Goal: Task Accomplishment & Management: Use online tool/utility

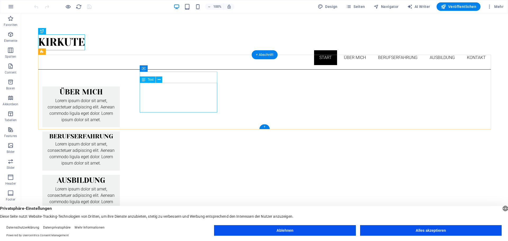
click at [120, 98] on div "Lorem ipsum dolor sit amet, consectetuer adipiscing elit. Aenean commodo ligula…" at bounding box center [81, 113] width 78 height 30
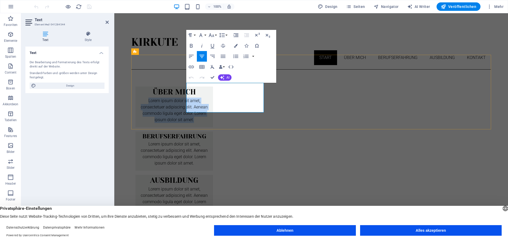
drag, startPoint x: 199, startPoint y: 85, endPoint x: 249, endPoint y: 108, distance: 54.5
click at [209, 108] on p "Lorem ipsum dolor sit amet, consectetuer adipiscing elit. Aenean commodo ligula…" at bounding box center [174, 110] width 69 height 25
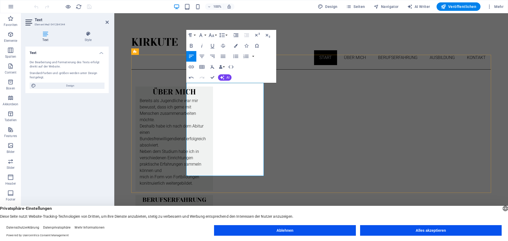
scroll to position [1566, 1]
click at [171, 116] on div "ÜBER MICH Bereits als Jugendliche war mir bewusst, dass ich gerne mit Menschen …" at bounding box center [311, 183] width 360 height 227
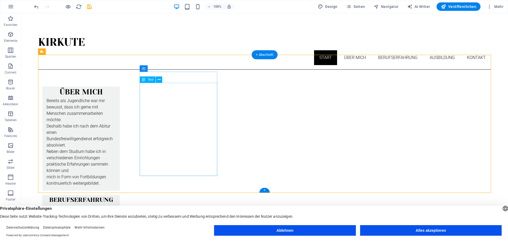
click at [120, 112] on div "Bereits als Jugendliche war mir bewusst, dass ich gerne mit Menschen zusammenar…" at bounding box center [81, 144] width 78 height 93
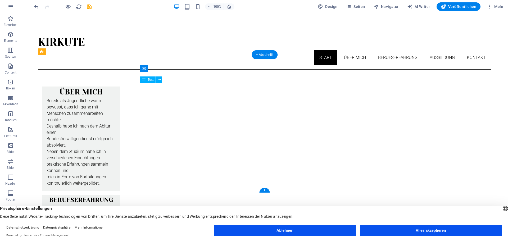
click at [120, 98] on div "Bereits als Jugendliche war mir bewusst, dass ich gerne mit Menschen zusammenar…" at bounding box center [81, 144] width 78 height 93
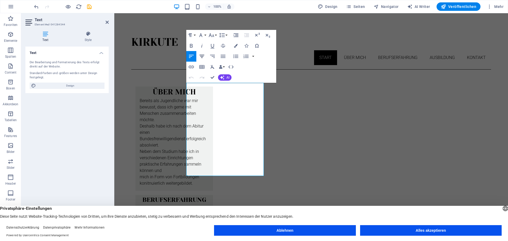
click at [202, 57] on icon "button" at bounding box center [202, 56] width 6 height 6
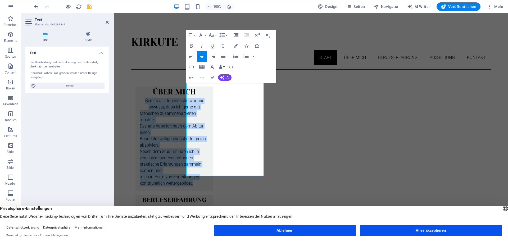
click at [202, 57] on icon "button" at bounding box center [202, 56] width 6 height 6
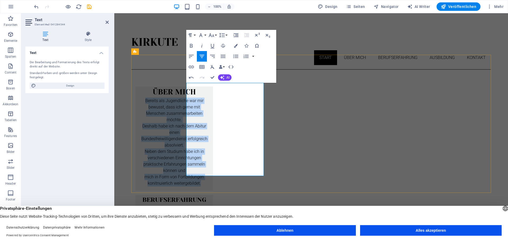
click at [209, 123] on p "Deshalb habe ich nach dem Abitur einen" at bounding box center [174, 129] width 69 height 13
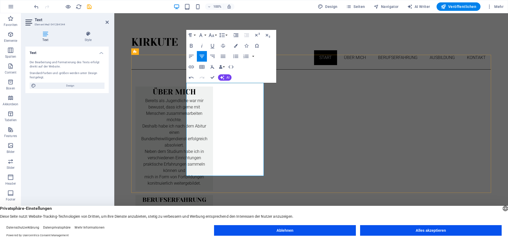
click at [209, 123] on p "Deshalb habe ich nach dem Abitur einen" at bounding box center [174, 129] width 69 height 13
click at [209, 136] on p "Bundesfreiwilligendienst erfolgreich absolviert." at bounding box center [174, 142] width 69 height 13
drag, startPoint x: 242, startPoint y: 140, endPoint x: 213, endPoint y: 124, distance: 32.8
click at [209, 136] on p "Bundesfreiwilligendienst erfolgreich absolviert." at bounding box center [174, 142] width 69 height 13
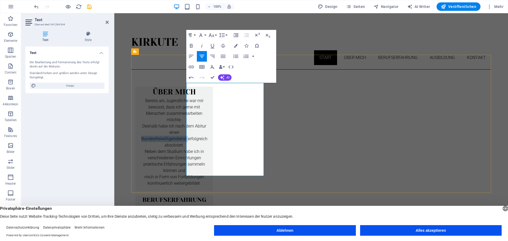
click at [209, 136] on p "Bundesfreiwilligendienst erfolgreich absolviert." at bounding box center [174, 142] width 69 height 13
click at [209, 123] on p "Deshalb habe ich nach dem Abitur einen" at bounding box center [174, 129] width 69 height 13
click at [209, 136] on p "Bundesfreiwilligendienst erfolgreich absolviert." at bounding box center [174, 142] width 69 height 13
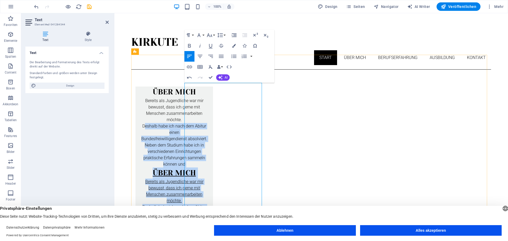
drag, startPoint x: 194, startPoint y: 111, endPoint x: 250, endPoint y: 218, distance: 121.3
click at [209, 218] on div "Bereits als Jugendliche war mir bewusst, dass ich gerne mit Menschen zusammenar…" at bounding box center [174, 186] width 69 height 176
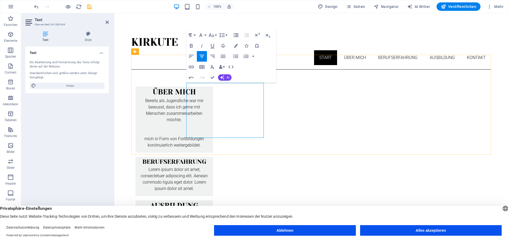
click at [209, 136] on p "mich in Form von Fortbildungen konitnuierlich weitergebildet." at bounding box center [174, 142] width 69 height 13
click at [209, 136] on p "mich in Form von Fortbildungen konitnuierlic" at bounding box center [174, 142] width 69 height 13
drag, startPoint x: 199, startPoint y: 124, endPoint x: 242, endPoint y: 142, distance: 47.0
click at [242, 142] on div "ÜBER MICH Bereits als Jugendliche war mir bewusst, dass ich gerne mit Menschen …" at bounding box center [311, 164] width 360 height 189
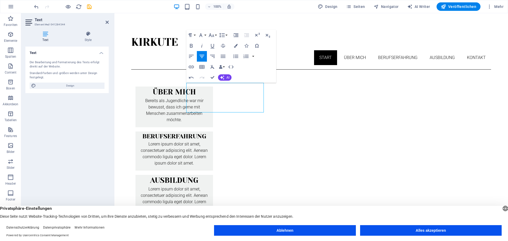
click at [287, 183] on html "Kirkute Start Über mich Berufserfahrung Ausbildung Kontakt ÜBER MICH Bereits al…" at bounding box center [311, 142] width 394 height 258
click at [293, 70] on div "ÜBER MICH Bereits als Jugendliche war mir bewusst, dass ich gerne mit Menschen …" at bounding box center [311, 151] width 360 height 163
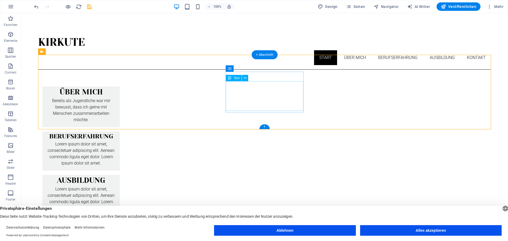
click at [120, 141] on div "Lorem ipsum dolor sit amet, consectetuer adipiscing elit. Aenean commodo ligula…" at bounding box center [81, 156] width 78 height 30
click at [120, 186] on div "Lorem ipsum dolor sit amet, consectetuer adipiscing elit. Aenean commodo ligula…" at bounding box center [81, 201] width 78 height 30
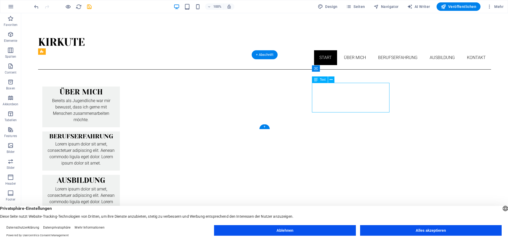
click at [120, 186] on div "Lorem ipsum dolor sit amet, consectetuer adipiscing elit. Aenean commodo ligula…" at bounding box center [81, 201] width 78 height 30
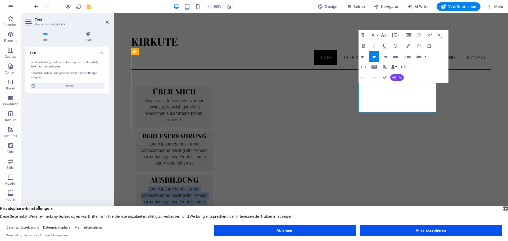
drag, startPoint x: 372, startPoint y: 86, endPoint x: 419, endPoint y: 107, distance: 51.8
click at [209, 186] on p "Lorem ipsum dolor sit amet, consectetuer adipiscing elit. Aenean commodo ligula…" at bounding box center [174, 198] width 69 height 25
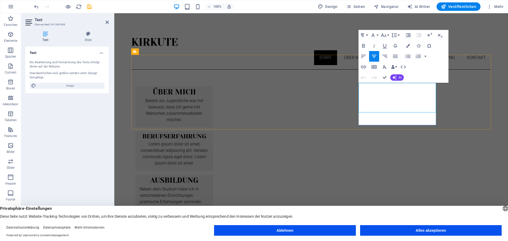
scroll to position [616, 1]
click at [404, 175] on html "Kirkute Start Über mich Berufserfahrung Ausbildung Kontakt ÜBER MICH Bereits al…" at bounding box center [311, 148] width 394 height 270
click at [209, 212] on p "mich in Form von Fortbildungen konitnuierlich weitergebildet" at bounding box center [174, 218] width 69 height 13
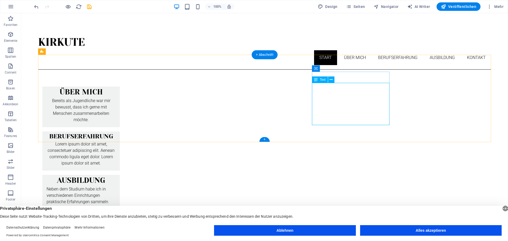
click at [120, 186] on div "Neben dem Studium habe ich in verschiedenen Einrichtungen praktische Erfahrunge…" at bounding box center [81, 207] width 78 height 42
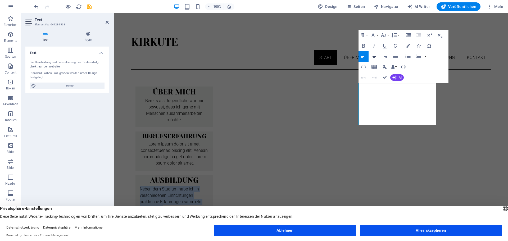
click at [373, 54] on icon "button" at bounding box center [374, 56] width 6 height 6
click at [399, 182] on html "Kirkute Start Über mich Berufserfahrung Ausbildung Kontakt ÜBER MICH Bereits al…" at bounding box center [311, 148] width 394 height 270
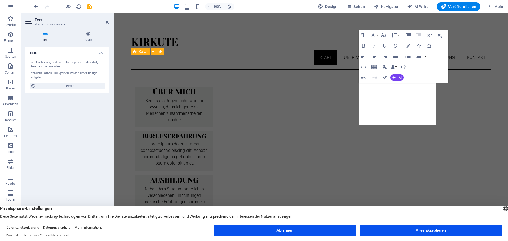
click at [388, 139] on div "ÜBER MICH Bereits als Jugendliche war mir bewusst, dass ich gerne mit Menschen …" at bounding box center [311, 158] width 360 height 176
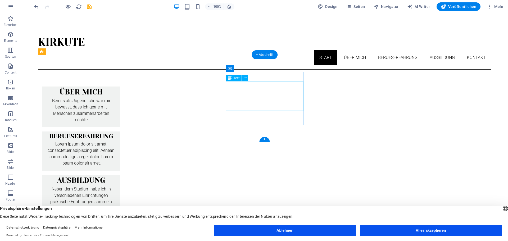
click at [120, 141] on div "Lorem ipsum dolor sit amet, consectetuer adipiscing elit. Aenean commodo ligula…" at bounding box center [81, 156] width 78 height 30
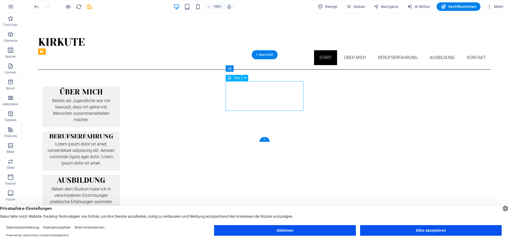
click at [120, 141] on div "Lorem ipsum dolor sit amet, consectetuer adipiscing elit. Aenean commodo ligula…" at bounding box center [81, 156] width 78 height 30
click at [120, 98] on div "Bereits als Jugendliche war mir bewusst, dass ich gerne mit Menschen zusammenar…" at bounding box center [81, 113] width 78 height 30
click at [120, 141] on div "Lorem ipsum dolor sit amet, consectetuer adipiscing elit. Aenean commodo ligula…" at bounding box center [81, 156] width 78 height 30
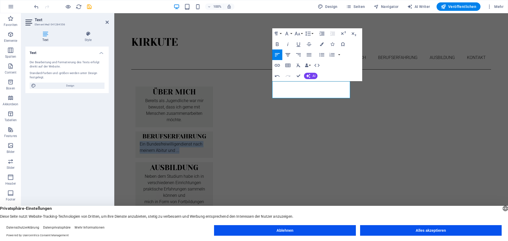
click at [287, 55] on icon "button" at bounding box center [288, 54] width 5 height 3
click at [455, 96] on div "ÜBER MICH Bereits als Jugendliche war mir bewusst, dass ich gerne mit Menschen …" at bounding box center [311, 151] width 360 height 163
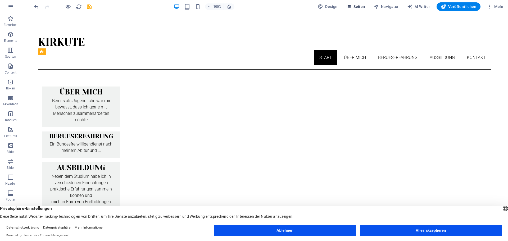
click at [357, 7] on span "Seiten" at bounding box center [355, 6] width 19 height 5
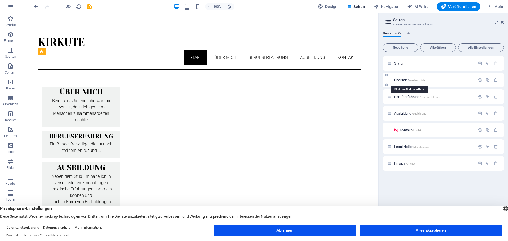
click at [401, 81] on span "Über mich /ueber-mich" at bounding box center [410, 80] width 31 height 4
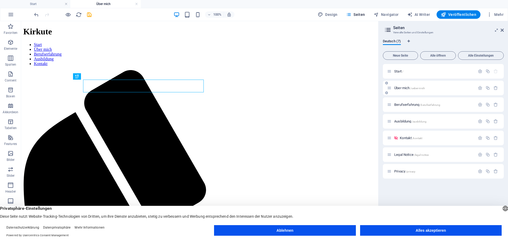
scroll to position [0, 0]
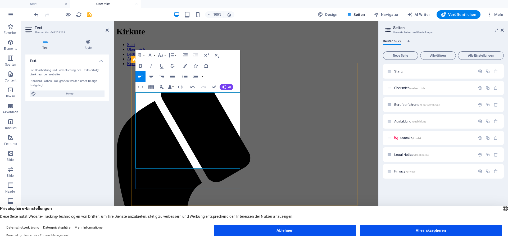
scroll to position [1574, 1]
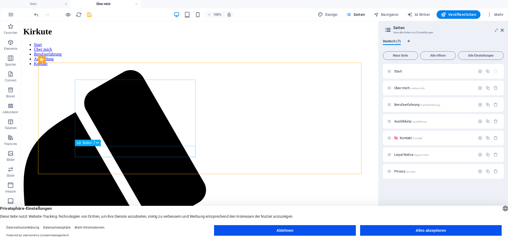
click at [87, 145] on span "Button" at bounding box center [87, 142] width 9 height 3
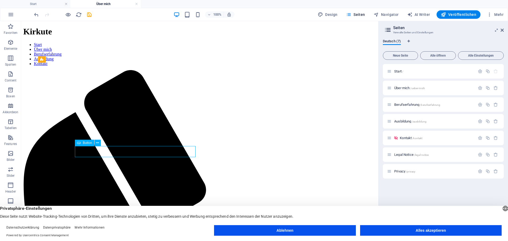
click at [86, 144] on span "Button" at bounding box center [87, 142] width 9 height 3
select select
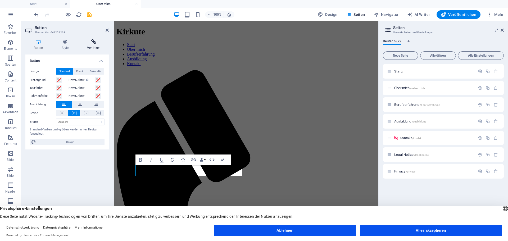
click at [91, 45] on h4 "Verlinken" at bounding box center [94, 44] width 30 height 11
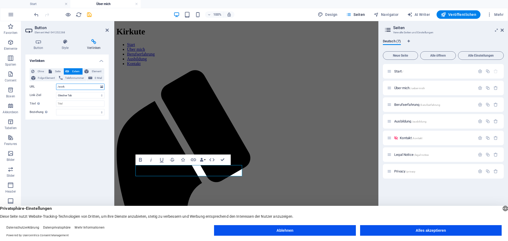
click at [89, 88] on input "/work" at bounding box center [80, 87] width 48 height 6
type input "/berufserfahrung"
click at [70, 138] on div "Verlinken Ohne Seite Extern Element Folge-Element Telefonnummer E-Mail Seite St…" at bounding box center [66, 142] width 83 height 174
click at [107, 29] on icon at bounding box center [107, 30] width 3 height 4
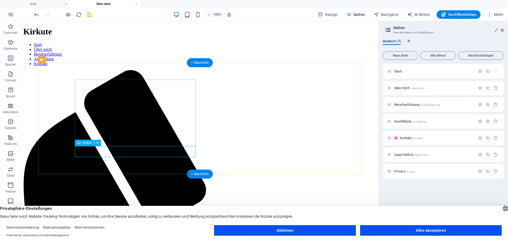
select select
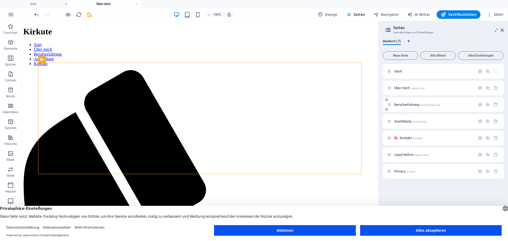
click at [409, 105] on span "Berufserfahrung /berufserfahrung" at bounding box center [418, 105] width 46 height 4
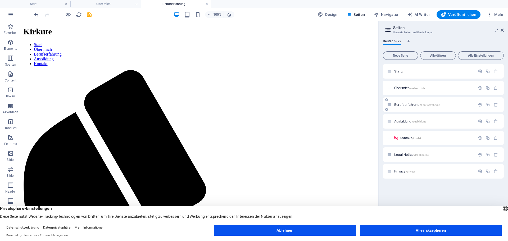
scroll to position [0, 0]
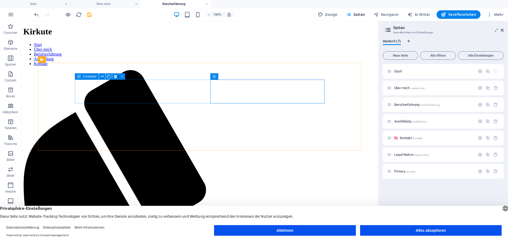
click at [80, 76] on icon at bounding box center [79, 76] width 4 height 6
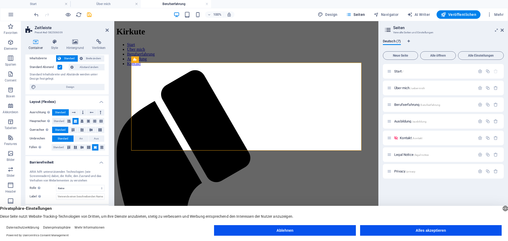
scroll to position [31, 0]
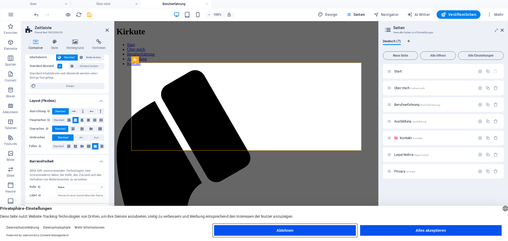
click at [267, 228] on button "Ablehnen" at bounding box center [285, 230] width 142 height 11
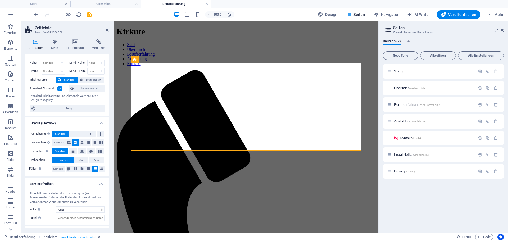
scroll to position [0, 0]
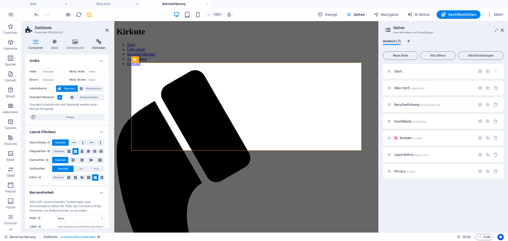
click at [100, 47] on h4 "Verlinken" at bounding box center [99, 44] width 20 height 11
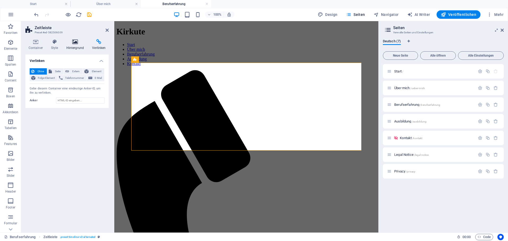
click at [70, 45] on h4 "Hintergrund" at bounding box center [76, 44] width 26 height 11
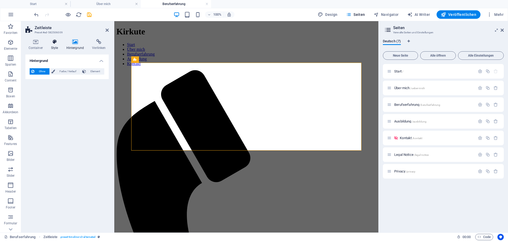
click at [50, 43] on icon at bounding box center [54, 41] width 13 height 5
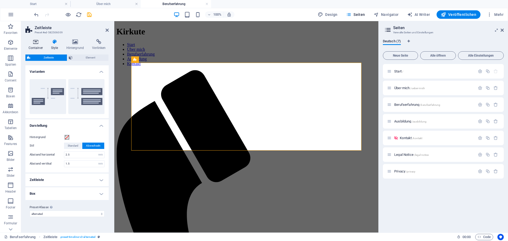
click at [34, 42] on icon at bounding box center [35, 41] width 20 height 5
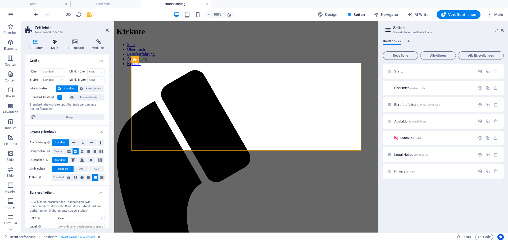
click at [50, 42] on icon at bounding box center [54, 41] width 13 height 5
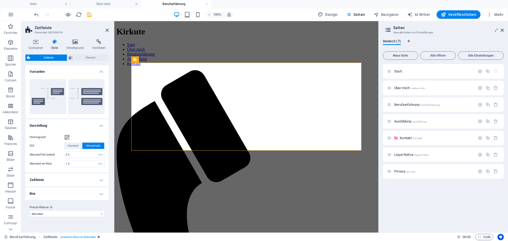
click at [97, 177] on h4 "Zeitleiste" at bounding box center [66, 180] width 83 height 13
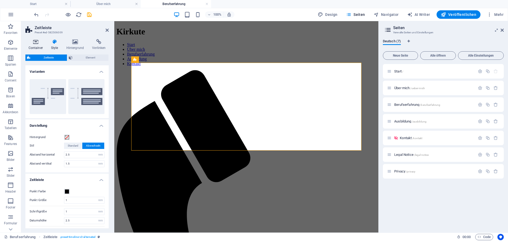
click at [32, 47] on h4 "Container" at bounding box center [36, 44] width 23 height 11
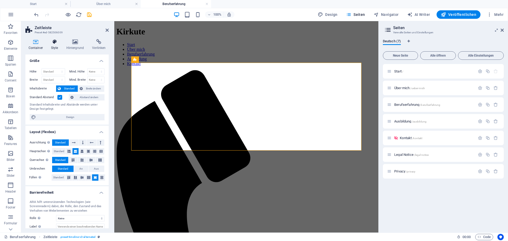
click at [52, 45] on h4 "Style" at bounding box center [55, 44] width 15 height 11
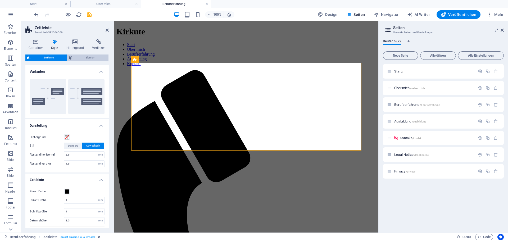
click at [89, 57] on span "Element" at bounding box center [90, 58] width 33 height 6
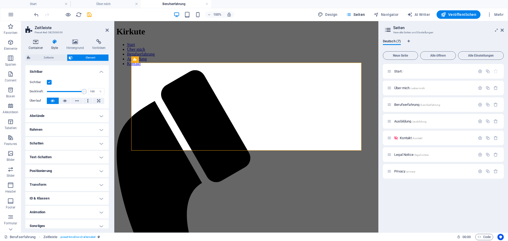
click at [34, 41] on icon at bounding box center [35, 41] width 20 height 5
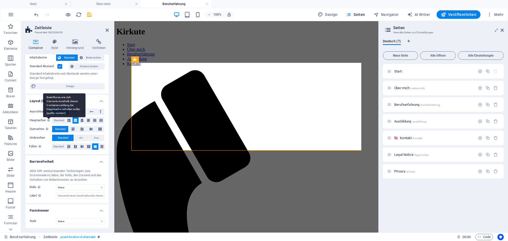
scroll to position [31, 0]
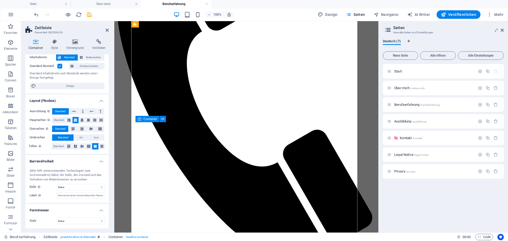
scroll to position [198, 0]
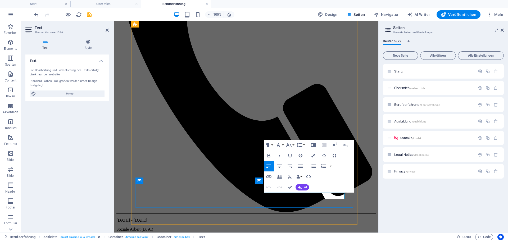
click at [269, 156] on icon "button" at bounding box center [268, 156] width 3 height 4
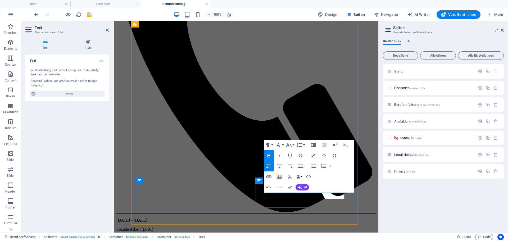
drag, startPoint x: 334, startPoint y: 196, endPoint x: 338, endPoint y: 198, distance: 5.0
click at [269, 153] on icon "button" at bounding box center [269, 156] width 6 height 6
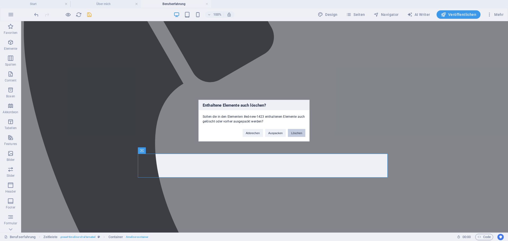
click at [294, 133] on button "Löschen" at bounding box center [296, 133] width 17 height 8
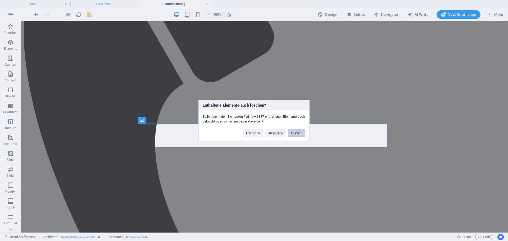
click at [294, 132] on button "Löschen" at bounding box center [296, 133] width 17 height 8
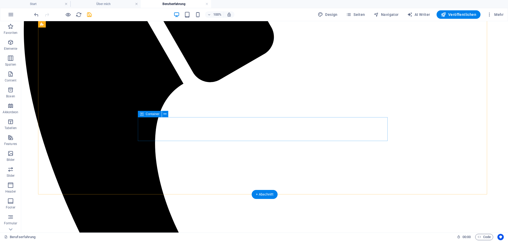
scroll to position [174, 0]
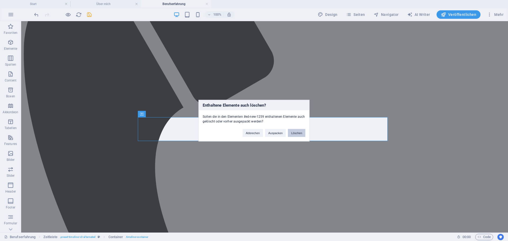
scroll to position [144, 0]
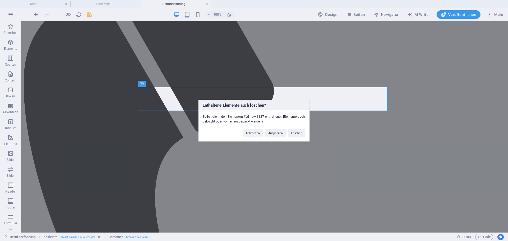
scroll to position [113, 0]
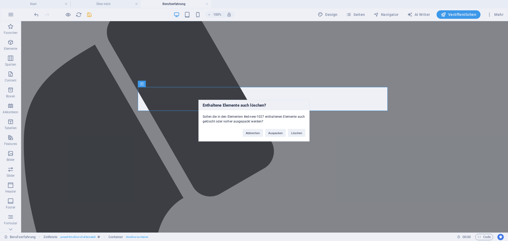
scroll to position [53, 0]
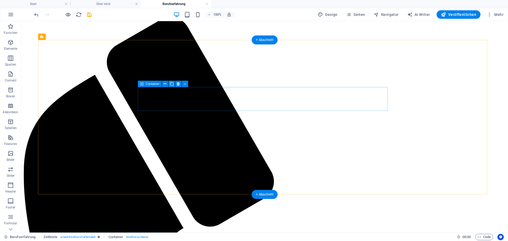
scroll to position [23, 0]
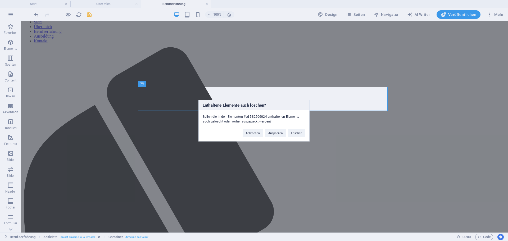
scroll to position [0, 0]
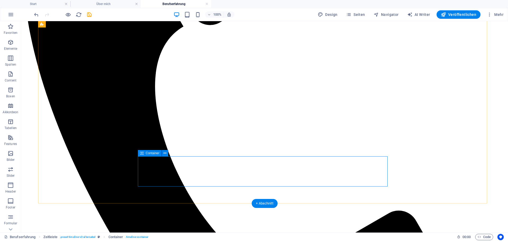
scroll to position [291, 0]
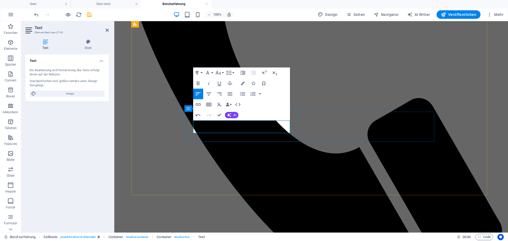
click at [198, 83] on icon "button" at bounding box center [198, 84] width 3 height 4
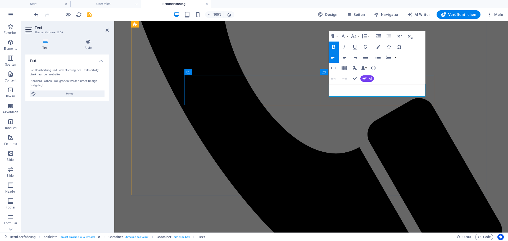
click at [333, 47] on icon "button" at bounding box center [333, 47] width 3 height 4
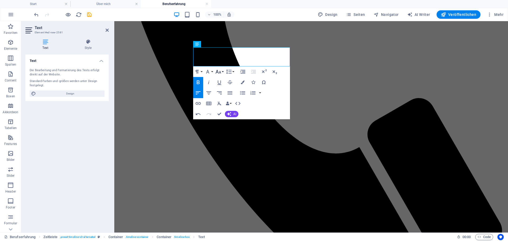
click at [220, 73] on icon "button" at bounding box center [219, 72] width 6 height 4
click at [209, 70] on icon "button" at bounding box center [208, 72] width 6 height 6
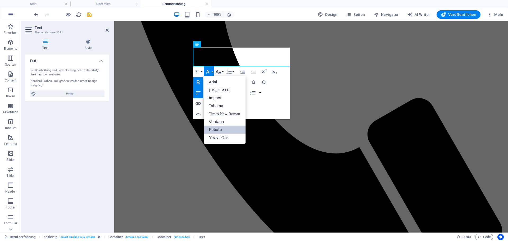
scroll to position [0, 0]
click at [219, 71] on icon "button" at bounding box center [218, 72] width 6 height 6
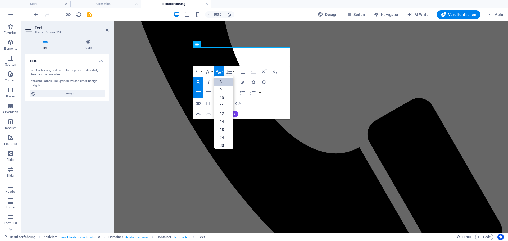
click at [223, 83] on link "8" at bounding box center [224, 82] width 19 height 8
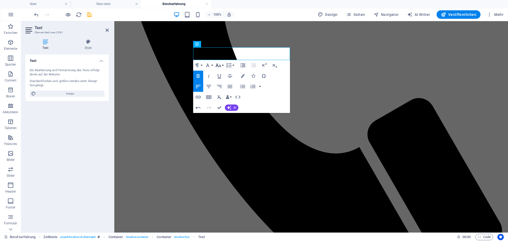
click at [220, 66] on icon "button" at bounding box center [219, 66] width 6 height 4
click at [224, 85] on link "9" at bounding box center [224, 84] width 19 height 8
click at [220, 65] on icon "button" at bounding box center [219, 66] width 6 height 4
click at [224, 89] on link "10" at bounding box center [224, 92] width 19 height 8
click at [220, 65] on icon "button" at bounding box center [219, 66] width 6 height 4
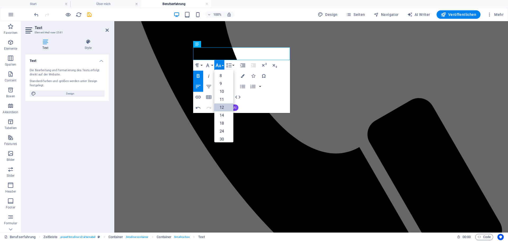
click at [220, 104] on link "12" at bounding box center [224, 108] width 19 height 8
click at [222, 65] on button "Font Size" at bounding box center [220, 65] width 10 height 11
click at [223, 123] on link "18" at bounding box center [224, 123] width 19 height 8
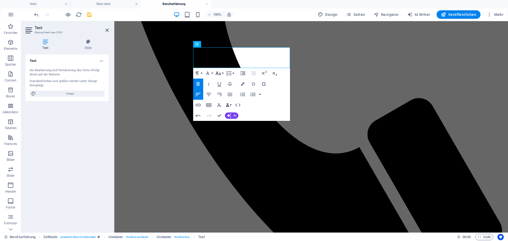
click at [220, 69] on button "Font Size" at bounding box center [220, 73] width 10 height 11
click at [226, 121] on link "14" at bounding box center [224, 123] width 19 height 8
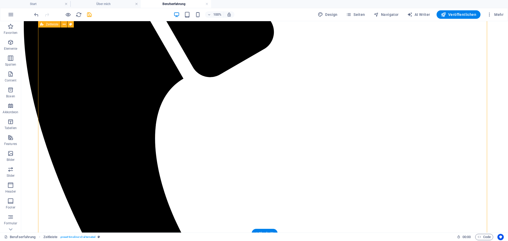
scroll to position [185, 0]
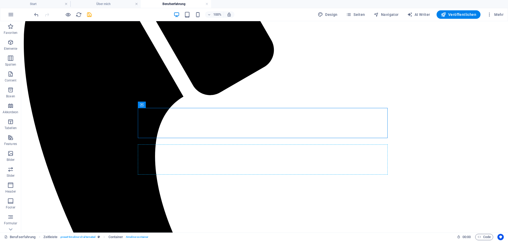
drag, startPoint x: 164, startPoint y: 126, endPoint x: 146, endPoint y: 175, distance: 51.8
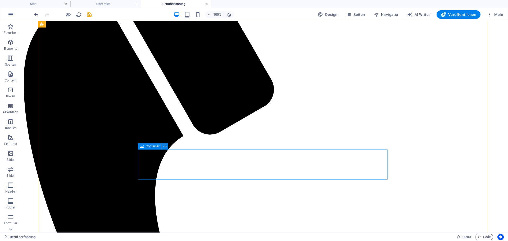
scroll to position [141, 0]
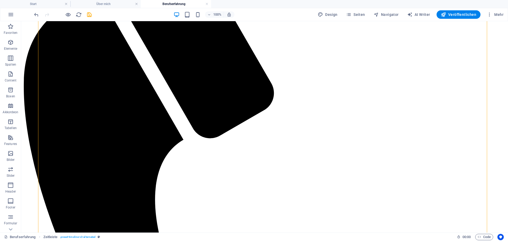
drag, startPoint x: 238, startPoint y: 135, endPoint x: 238, endPoint y: 176, distance: 41.3
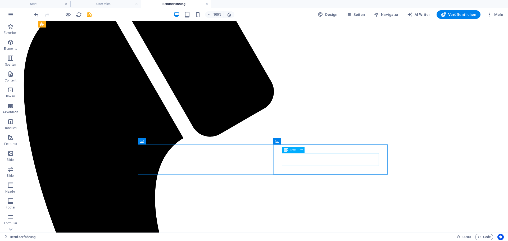
scroll to position [168, 0]
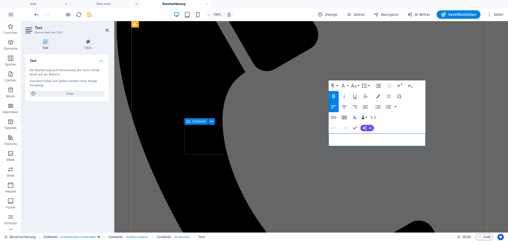
drag, startPoint x: 389, startPoint y: 137, endPoint x: 295, endPoint y: 137, distance: 93.5
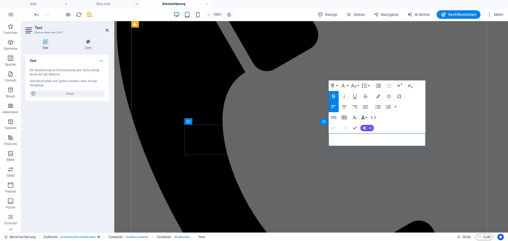
click at [357, 85] on icon "button" at bounding box center [354, 86] width 6 height 6
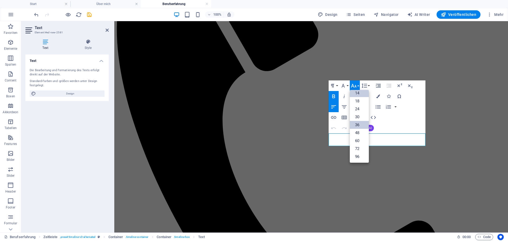
scroll to position [43, 0]
click at [358, 102] on link "18" at bounding box center [359, 101] width 19 height 8
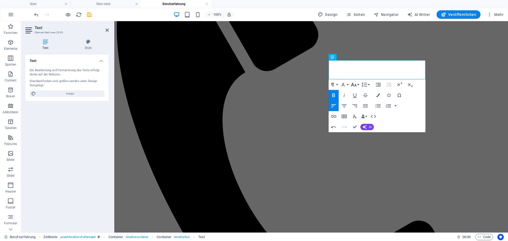
click at [357, 84] on icon "button" at bounding box center [354, 85] width 6 height 6
click at [361, 132] on link "14" at bounding box center [359, 135] width 19 height 8
click at [356, 85] on icon "button" at bounding box center [354, 85] width 6 height 6
click at [360, 124] on link "12" at bounding box center [359, 127] width 19 height 8
click at [356, 86] on icon "button" at bounding box center [354, 85] width 6 height 6
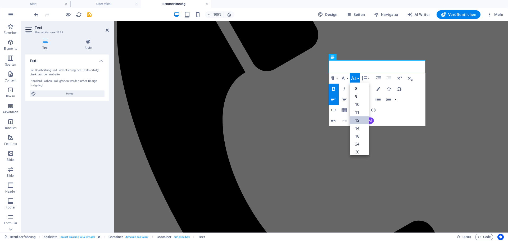
click at [365, 119] on link "12" at bounding box center [359, 121] width 19 height 8
click at [356, 79] on icon "button" at bounding box center [354, 78] width 6 height 6
click at [363, 90] on link "14" at bounding box center [359, 91] width 19 height 8
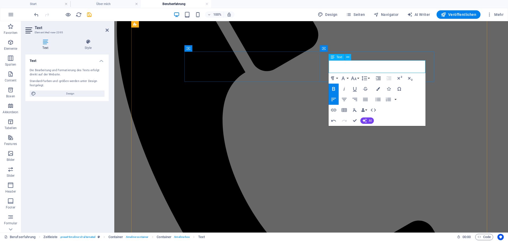
click at [355, 81] on icon "button" at bounding box center [354, 78] width 6 height 6
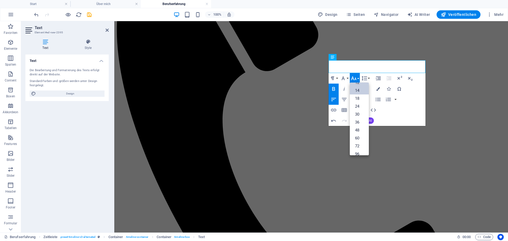
click at [359, 92] on link "14" at bounding box center [359, 91] width 19 height 8
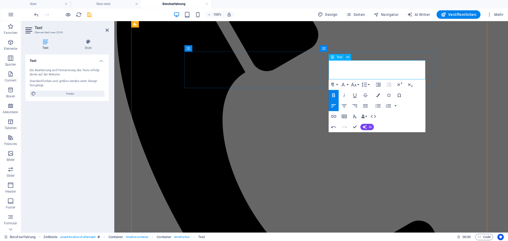
drag, startPoint x: 361, startPoint y: 63, endPoint x: 329, endPoint y: 65, distance: 31.8
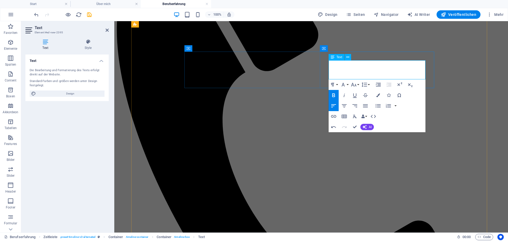
drag, startPoint x: 348, startPoint y: 70, endPoint x: 310, endPoint y: 61, distance: 38.3
click at [355, 83] on icon "button" at bounding box center [354, 85] width 6 height 6
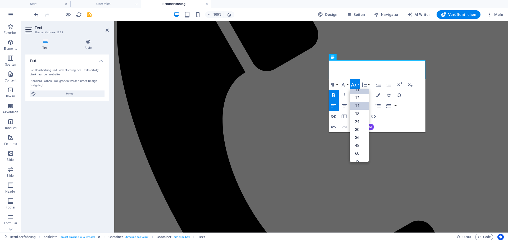
scroll to position [16, 0]
click at [359, 110] on link "12" at bounding box center [359, 111] width 19 height 8
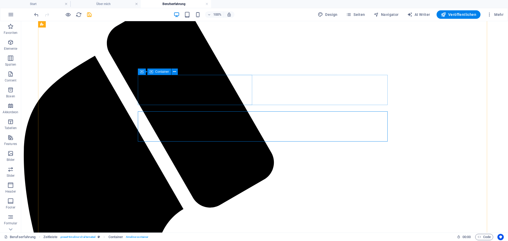
scroll to position [62, 0]
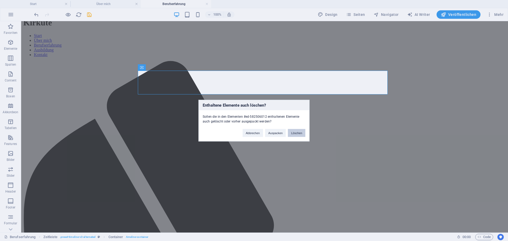
click at [292, 136] on button "Löschen" at bounding box center [296, 133] width 17 height 8
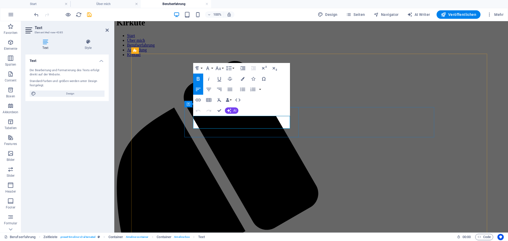
click at [221, 70] on icon "button" at bounding box center [218, 68] width 6 height 6
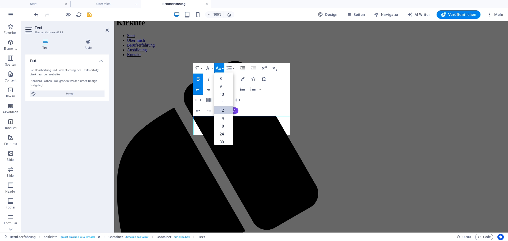
click at [227, 112] on link "12" at bounding box center [224, 110] width 19 height 8
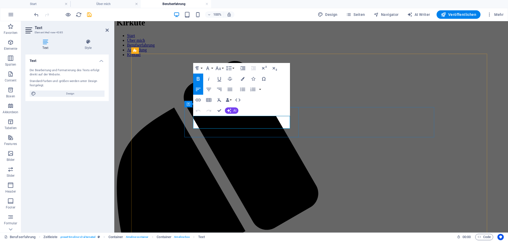
drag, startPoint x: 208, startPoint y: 120, endPoint x: 281, endPoint y: 119, distance: 72.8
copy span "Betreutes Wohnen für psychisch kranke Menschen"
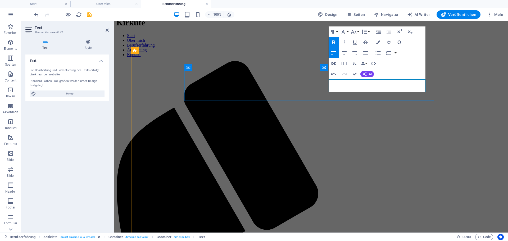
click at [356, 35] on icon "button" at bounding box center [354, 32] width 6 height 6
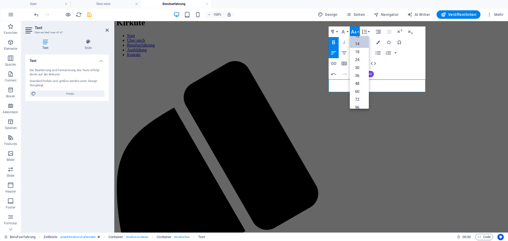
click at [361, 44] on link "14" at bounding box center [359, 44] width 19 height 8
click at [354, 32] on icon "button" at bounding box center [354, 32] width 6 height 4
click at [359, 47] on link "18" at bounding box center [359, 47] width 19 height 8
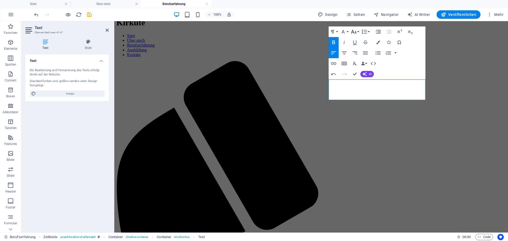
click at [357, 33] on icon "button" at bounding box center [354, 32] width 6 height 6
click at [358, 39] on link "14" at bounding box center [359, 39] width 19 height 8
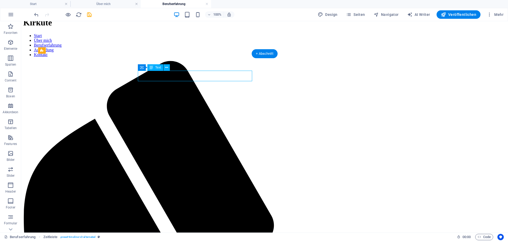
drag, startPoint x: 240, startPoint y: 75, endPoint x: 147, endPoint y: 75, distance: 93.2
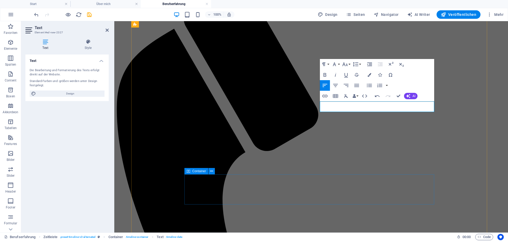
scroll to position [88, 0]
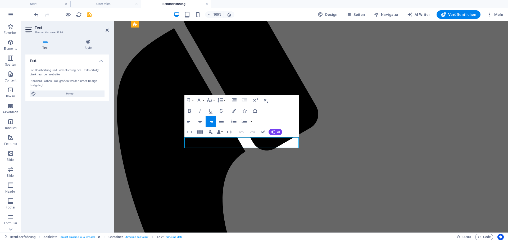
drag, startPoint x: 200, startPoint y: 142, endPoint x: 178, endPoint y: 142, distance: 21.5
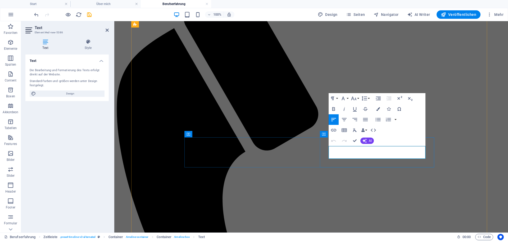
click at [333, 109] on icon "button" at bounding box center [333, 109] width 3 height 4
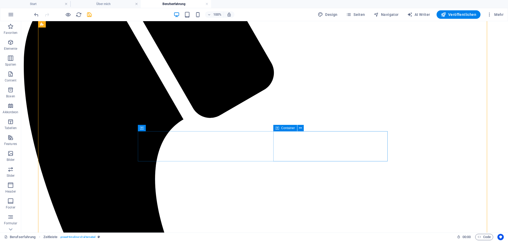
scroll to position [168, 0]
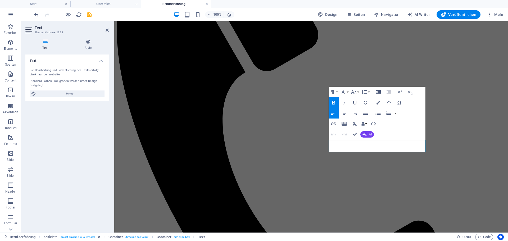
click at [333, 100] on icon "button" at bounding box center [334, 103] width 6 height 6
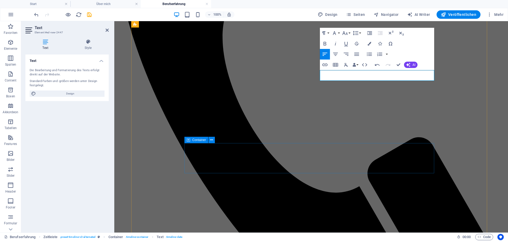
scroll to position [274, 0]
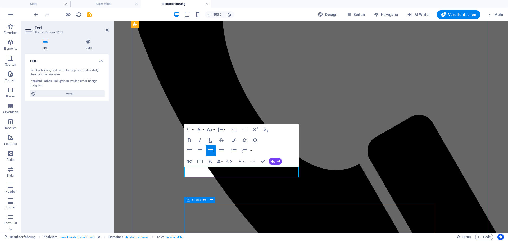
scroll to position [300, 0]
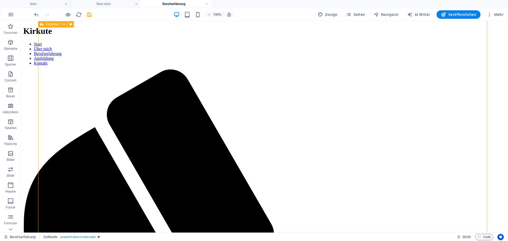
scroll to position [0, 0]
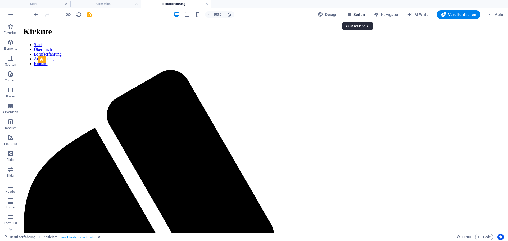
click at [361, 13] on span "Seiten" at bounding box center [355, 14] width 19 height 5
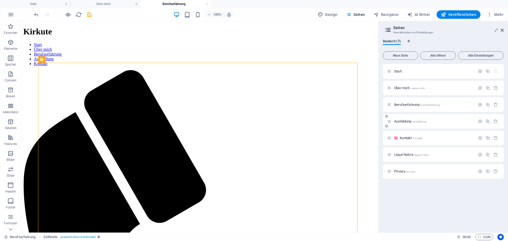
click at [400, 121] on span "Ausbildung /ausbildung" at bounding box center [411, 121] width 32 height 4
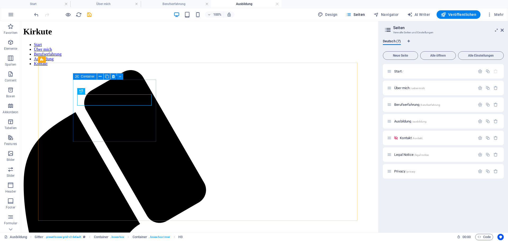
click at [77, 75] on icon at bounding box center [77, 76] width 4 height 6
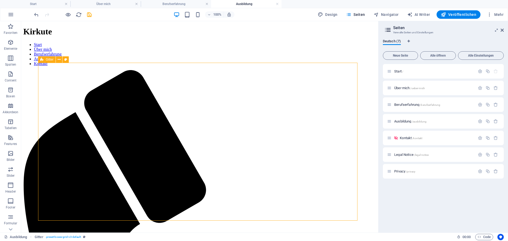
click at [46, 61] on span "Gitter" at bounding box center [50, 59] width 8 height 3
click at [47, 61] on div "Gitter" at bounding box center [46, 59] width 17 height 6
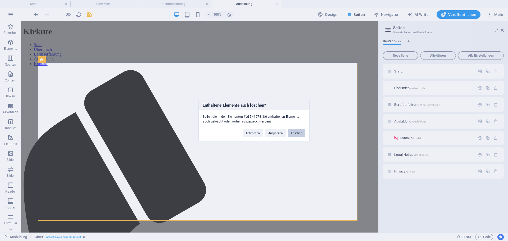
drag, startPoint x: 292, startPoint y: 135, endPoint x: 270, endPoint y: 114, distance: 30.1
click at [292, 135] on button "Löschen" at bounding box center [296, 133] width 17 height 8
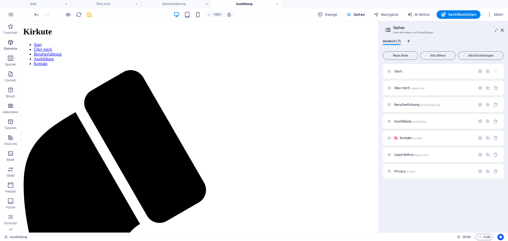
click at [12, 39] on icon "button" at bounding box center [10, 42] width 6 height 6
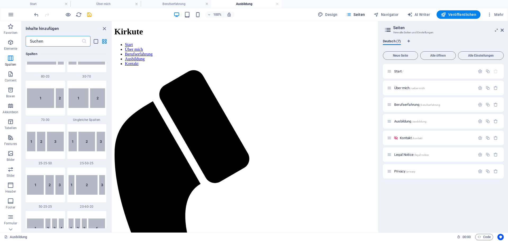
scroll to position [490, 0]
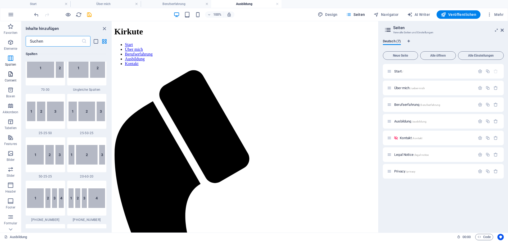
click at [10, 78] on span "Content" at bounding box center [10, 77] width 21 height 13
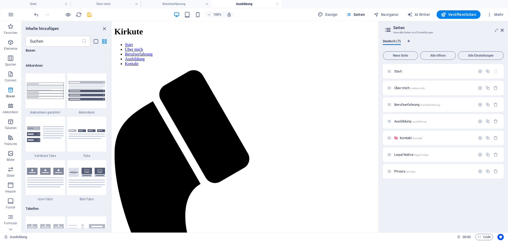
scroll to position [1671, 0]
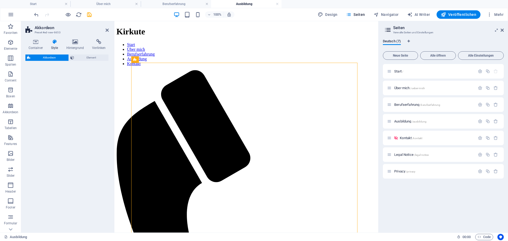
select select "rem"
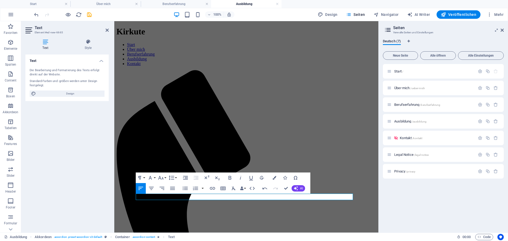
click at [105, 164] on div "Text Die Bearbeitung und Formatierung des Texts erfolgt direkt auf der Website.…" at bounding box center [66, 142] width 83 height 174
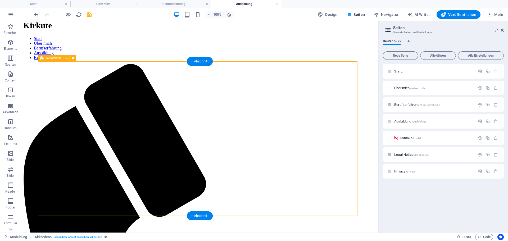
scroll to position [0, 0]
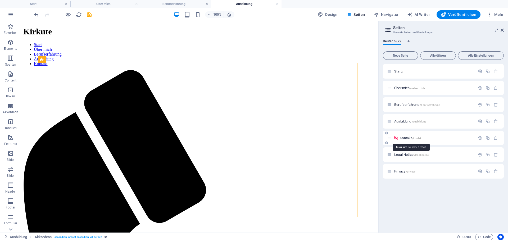
click at [403, 137] on span "Kontakt /kontakt" at bounding box center [411, 138] width 23 height 4
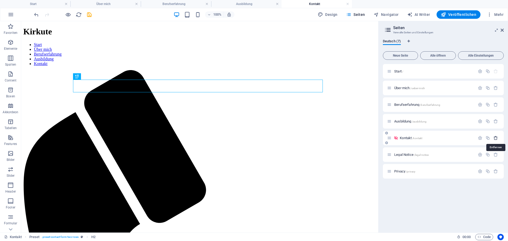
click at [496, 138] on icon "button" at bounding box center [496, 138] width 5 height 5
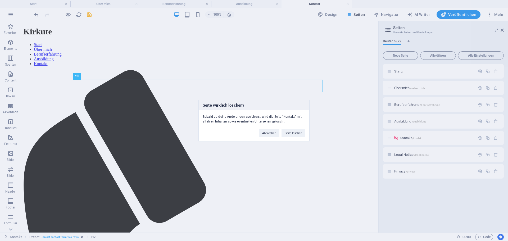
drag, startPoint x: 457, startPoint y: 139, endPoint x: 428, endPoint y: 192, distance: 60.3
click at [428, 192] on div "Seite wirklich löschen? Sobald du deine Änderungen speicherst, wird die Seite "…" at bounding box center [254, 120] width 508 height 241
click at [275, 134] on button "Abbrechen" at bounding box center [269, 133] width 20 height 8
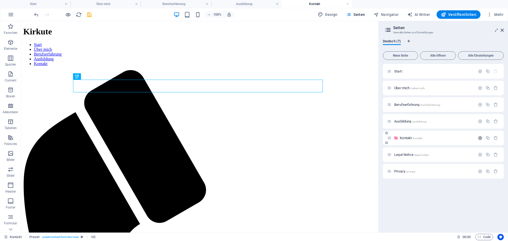
click at [479, 138] on icon "button" at bounding box center [480, 138] width 5 height 5
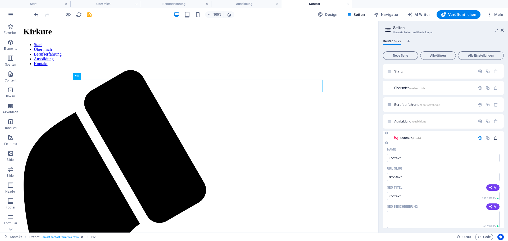
click at [494, 138] on icon "button" at bounding box center [496, 138] width 5 height 5
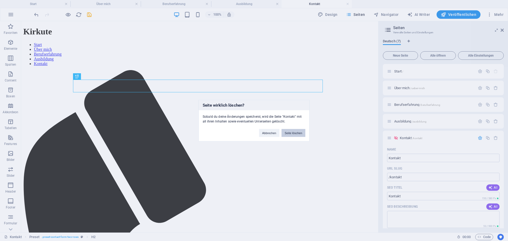
click at [303, 133] on button "Seite löschen" at bounding box center [294, 133] width 24 height 8
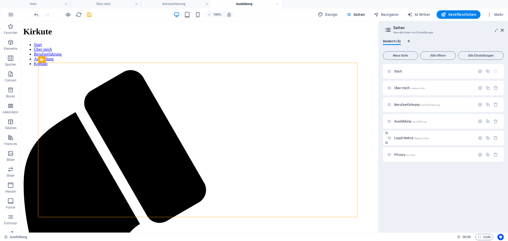
click at [403, 137] on span "Legal Notice /legal-notice" at bounding box center [412, 138] width 34 height 4
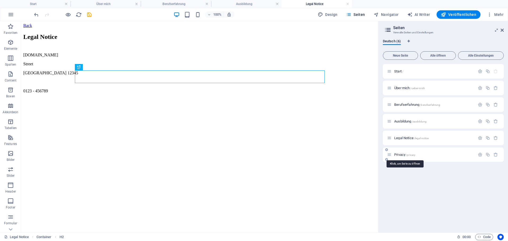
click at [402, 154] on span "Privacy /privacy" at bounding box center [405, 155] width 21 height 4
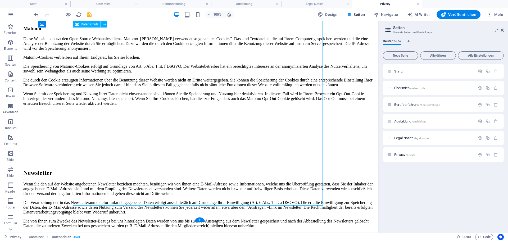
scroll to position [1280, 0]
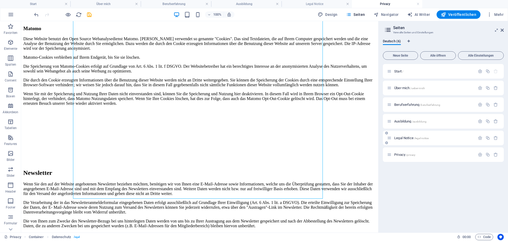
click at [404, 139] on span "Legal Notice /legal-notice" at bounding box center [412, 138] width 34 height 4
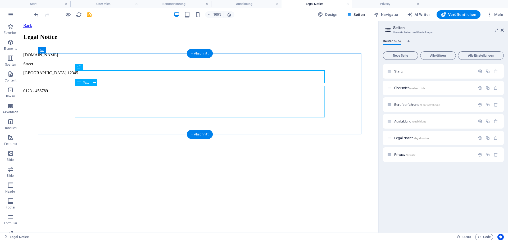
click at [84, 88] on div "[DOMAIN_NAME][GEOGRAPHIC_DATA] 12345 0123 - 456789" at bounding box center [199, 73] width 353 height 41
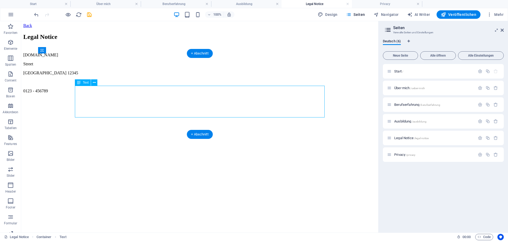
click at [84, 88] on div "[DOMAIN_NAME][GEOGRAPHIC_DATA] 12345 0123 - 456789" at bounding box center [199, 73] width 353 height 41
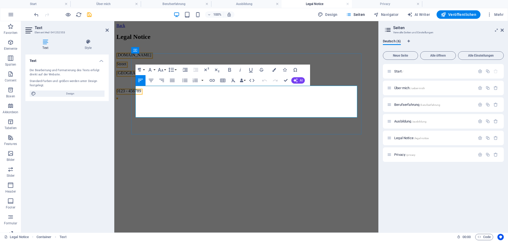
click at [141, 75] on span "[GEOGRAPHIC_DATA]" at bounding box center [138, 73] width 43 height 5
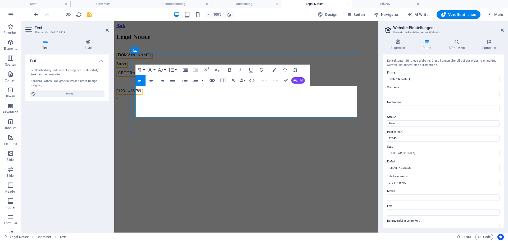
click at [170, 75] on p "[GEOGRAPHIC_DATA] 12345" at bounding box center [247, 73] width 260 height 5
drag, startPoint x: 164, startPoint y: 100, endPoint x: 136, endPoint y: 94, distance: 28.1
click at [136, 93] on div "[DOMAIN_NAME][GEOGRAPHIC_DATA] 12345 0123 - 456789" at bounding box center [247, 73] width 260 height 41
drag, startPoint x: 167, startPoint y: 115, endPoint x: 136, endPoint y: 114, distance: 30.2
click at [136, 93] on p "0123 - 456789" at bounding box center [247, 91] width 260 height 5
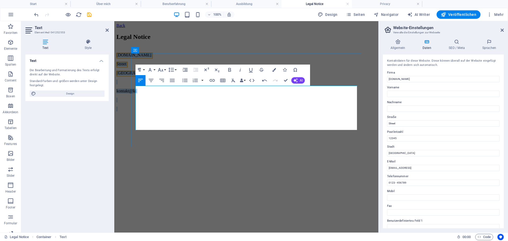
click at [213, 102] on p at bounding box center [247, 100] width 260 height 5
click at [208, 93] on p "kontakt@ki" at bounding box center [247, 91] width 260 height 5
click at [156, 111] on p at bounding box center [247, 109] width 260 height 5
click at [152, 111] on p at bounding box center [247, 109] width 260 height 5
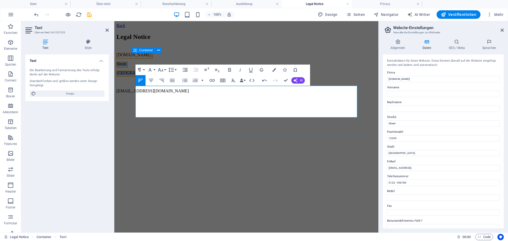
drag, startPoint x: 162, startPoint y: 102, endPoint x: 134, endPoint y: 95, distance: 28.5
click at [134, 93] on div "Legal Notice [DOMAIN_NAME] [GEOGRAPHIC_DATA] 12345 [EMAIL_ADDRESS][DOMAIN_NAME]" at bounding box center [247, 63] width 260 height 60
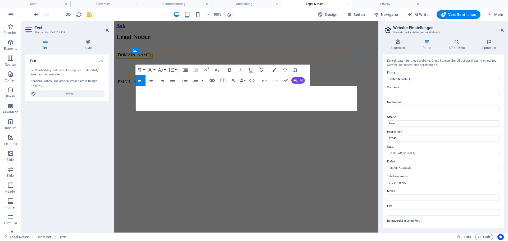
click at [151, 66] on p "​" at bounding box center [247, 64] width 260 height 5
click at [141, 57] on span "[DOMAIN_NAME]" at bounding box center [134, 55] width 35 height 5
click at [173, 84] on p "[EMAIL_ADDRESS][DOMAIN_NAME]" at bounding box center [247, 82] width 260 height 5
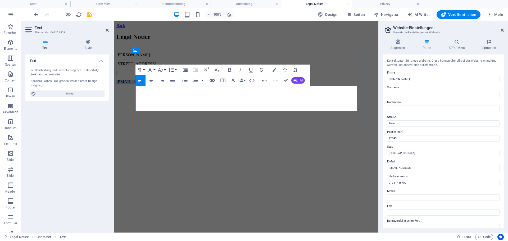
drag, startPoint x: 192, startPoint y: 102, endPoint x: 178, endPoint y: 106, distance: 15.1
click at [178, 84] on div "[PERSON_NAME] ​[STREET_ADDRESS][GEOGRAPHIC_DATA][EMAIL_ADDRESS][DOMAIN_NAME]" at bounding box center [247, 69] width 260 height 32
click at [177, 75] on p at bounding box center [247, 73] width 260 height 5
click at [163, 75] on p at bounding box center [247, 73] width 260 height 5
click at [140, 84] on p "[EMAIL_ADDRESS][DOMAIN_NAME]" at bounding box center [247, 82] width 260 height 5
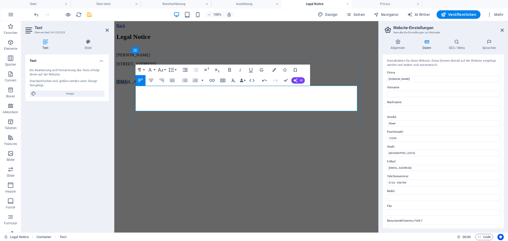
click at [140, 84] on p "[EMAIL_ADDRESS][DOMAIN_NAME]" at bounding box center [247, 82] width 260 height 5
click at [173, 57] on p "[PERSON_NAME]" at bounding box center [247, 55] width 260 height 5
click at [174, 75] on p at bounding box center [247, 73] width 260 height 5
click at [180, 89] on html "Back Legal Notice [PERSON_NAME] ​[STREET_ADDRESS][GEOGRAPHIC_DATA][EMAIL_ADDRES…" at bounding box center [246, 55] width 264 height 68
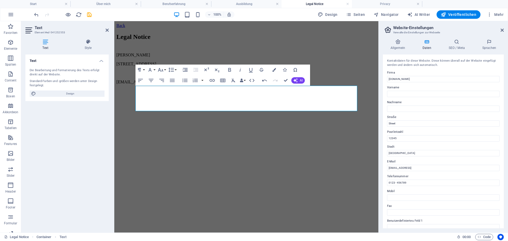
click at [144, 89] on html "Back Legal Notice [PERSON_NAME] ​[STREET_ADDRESS][GEOGRAPHIC_DATA][EMAIL_ADDRES…" at bounding box center [246, 55] width 264 height 68
click at [87, 168] on div "Text Die Bearbeitung und Formatierung des Texts erfolgt direkt auf der Website.…" at bounding box center [66, 142] width 83 height 174
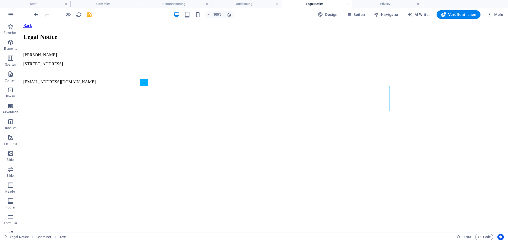
click at [199, 89] on html "Back Legal Notice Lara [GEOGRAPHIC_DATA][STREET_ADDRESS][EMAIL_ADDRESS][DOMAIN_…" at bounding box center [264, 55] width 487 height 68
click at [112, 84] on div "Legal Notice Lara [GEOGRAPHIC_DATA][STREET_ADDRESS][EMAIL_ADDRESS][DOMAIN_NAME]" at bounding box center [264, 58] width 483 height 51
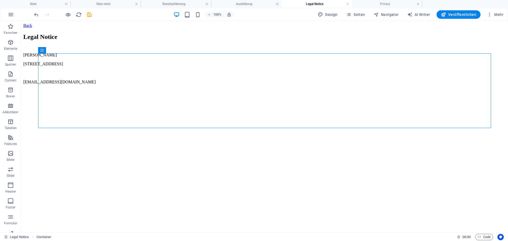
click at [182, 89] on html "Back Legal Notice Lara [GEOGRAPHIC_DATA][STREET_ADDRESS][EMAIL_ADDRESS][DOMAIN_…" at bounding box center [264, 55] width 487 height 68
click at [173, 84] on div "Lara [GEOGRAPHIC_DATA][STREET_ADDRESS][EMAIL_ADDRESS][DOMAIN_NAME]" at bounding box center [264, 69] width 483 height 32
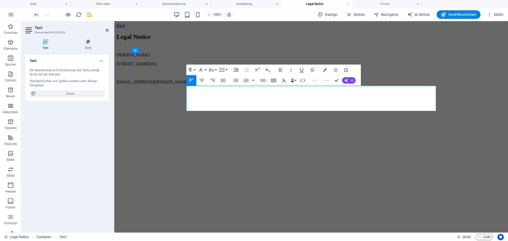
click at [203, 75] on p at bounding box center [312, 73] width 390 height 5
click at [200, 66] on p "[STREET_ADDRESS]" at bounding box center [312, 64] width 390 height 5
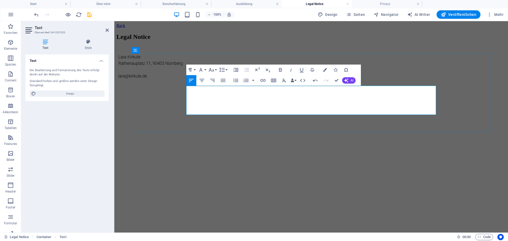
scroll to position [0, 69]
click at [258, 87] on html "Back Legal Notice" at bounding box center [311, 54] width 394 height 66
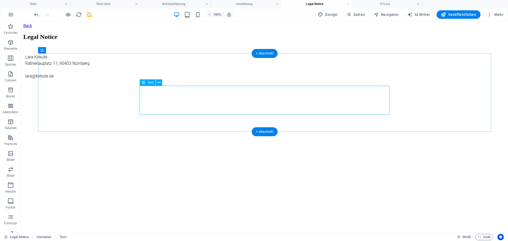
click at [160, 83] on div at bounding box center [264, 68] width 483 height 30
click at [151, 87] on html "Back Legal Notice" at bounding box center [264, 54] width 487 height 66
click at [114, 83] on div "Legal Notice" at bounding box center [264, 58] width 483 height 50
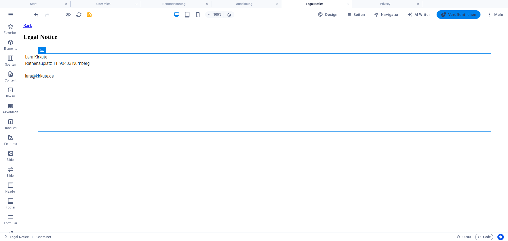
click at [464, 14] on span "Veröffentlichen" at bounding box center [458, 14] width 35 height 5
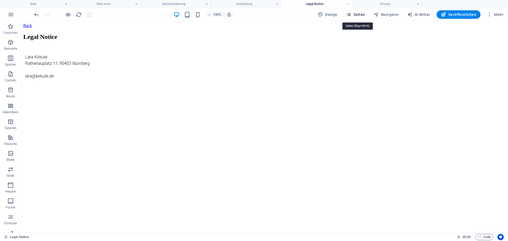
click at [357, 14] on span "Seiten" at bounding box center [355, 14] width 19 height 5
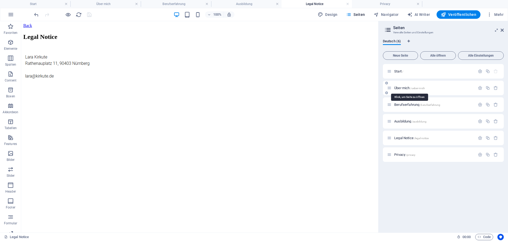
click at [403, 87] on span "Über mich /ueber-mich" at bounding box center [410, 88] width 31 height 4
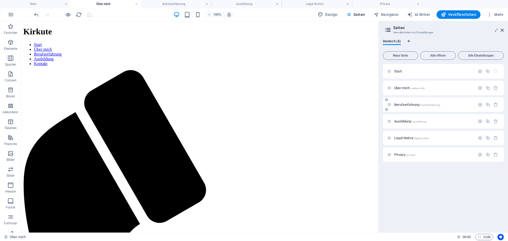
click at [403, 104] on span "Berufserfahrung /berufserfahrung" at bounding box center [418, 105] width 46 height 4
click at [402, 88] on span "Über mich /ueber-mich" at bounding box center [410, 88] width 31 height 4
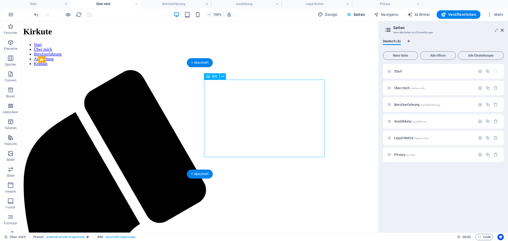
select select "%"
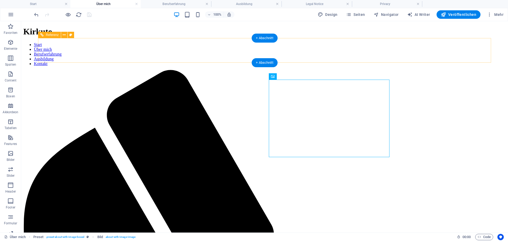
click at [478, 48] on nav "Start Über mich Berufserfahrung Ausbildung Kontakt" at bounding box center [264, 54] width 483 height 24
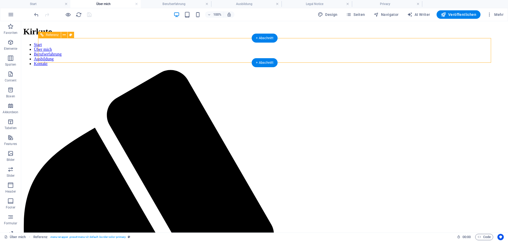
click at [465, 50] on nav "Start Über mich Berufserfahrung Ausbildung Kontakt" at bounding box center [264, 54] width 483 height 24
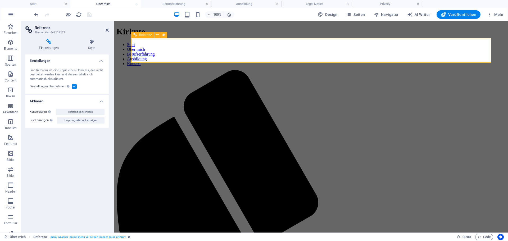
click at [466, 56] on nav "Start Über mich Berufserfahrung Ausbildung Kontakt" at bounding box center [312, 54] width 390 height 24
click at [465, 52] on nav "Start Über mich Berufserfahrung Ausbildung Kontakt" at bounding box center [312, 54] width 390 height 24
click at [363, 13] on span "Seiten" at bounding box center [355, 14] width 19 height 5
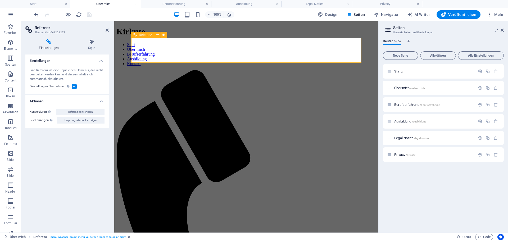
click at [347, 46] on nav "Start Über mich Berufserfahrung Ausbildung Kontakt" at bounding box center [247, 54] width 260 height 24
click at [345, 49] on nav "Start Über mich Berufserfahrung Ausbildung Kontakt" at bounding box center [247, 54] width 260 height 24
click at [290, 50] on nav "Start Über mich Berufserfahrung Ausbildung Kontakt" at bounding box center [247, 54] width 260 height 24
click at [289, 50] on nav "Start Über mich Berufserfahrung Ausbildung Kontakt" at bounding box center [247, 54] width 260 height 24
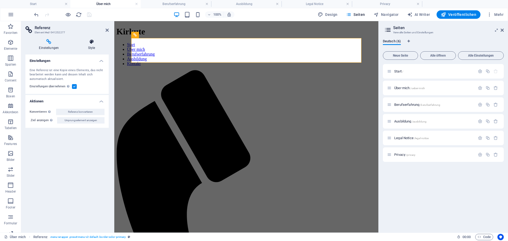
click at [96, 44] on icon at bounding box center [92, 41] width 34 height 5
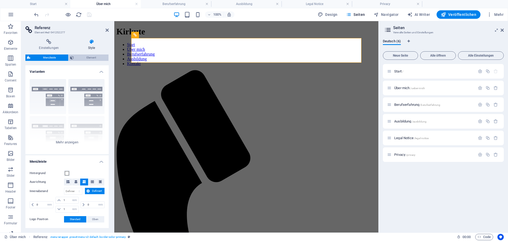
click at [79, 55] on span "Element" at bounding box center [91, 58] width 32 height 6
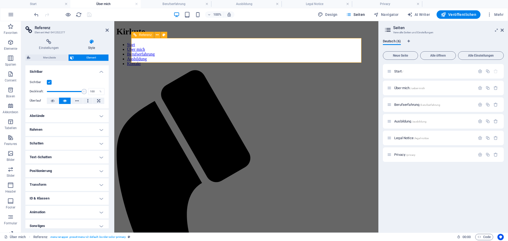
click at [142, 36] on span "Referenz" at bounding box center [145, 34] width 13 height 3
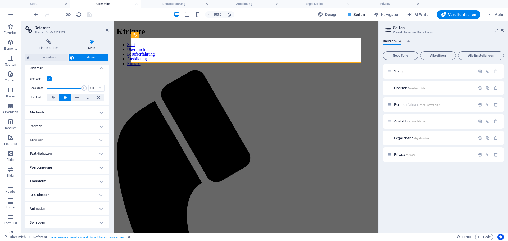
scroll to position [4, 0]
click at [53, 59] on span "Menüleiste" at bounding box center [49, 58] width 35 height 6
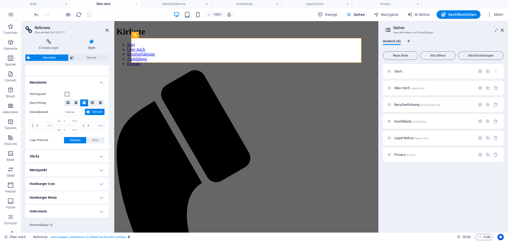
scroll to position [90, 0]
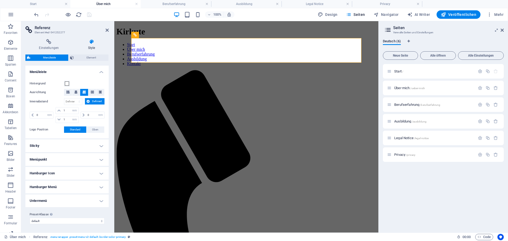
click at [66, 161] on h4 "Menüpunkt" at bounding box center [66, 159] width 83 height 13
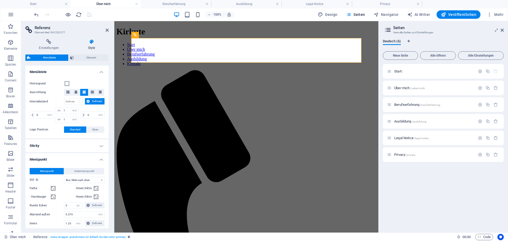
click at [66, 161] on h4 "Menüpunkt" at bounding box center [66, 158] width 83 height 10
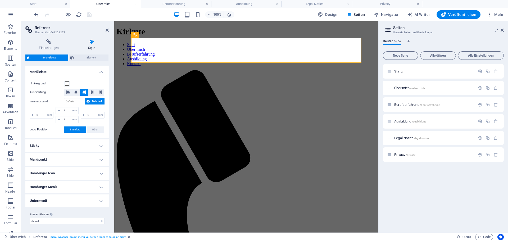
click at [57, 198] on h4 "Untermenü" at bounding box center [66, 201] width 83 height 13
click at [57, 198] on h4 "Untermenü" at bounding box center [66, 200] width 83 height 10
click at [51, 43] on icon at bounding box center [48, 41] width 47 height 5
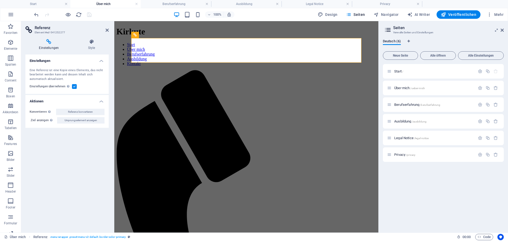
click at [74, 86] on label at bounding box center [74, 86] width 5 height 5
click at [0, 0] on input "Einstellungen übernehmen Verwende die gleichen Einstellungen (z.B. Flex, Animat…" at bounding box center [0, 0] width 0 height 0
click at [74, 86] on label at bounding box center [74, 86] width 5 height 5
click at [0, 0] on input "Einstellungen übernehmen Verwende die gleichen Einstellungen (z.B. Flex, Animat…" at bounding box center [0, 0] width 0 height 0
click at [157, 34] on icon at bounding box center [157, 35] width 3 height 6
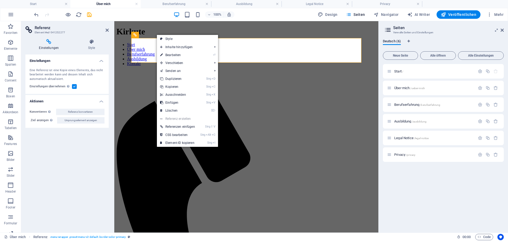
click at [415, 190] on div "Start / Über mich /ueber-mich Berufserfahrung /berufserfahrung Ausbildung /ausb…" at bounding box center [443, 146] width 121 height 164
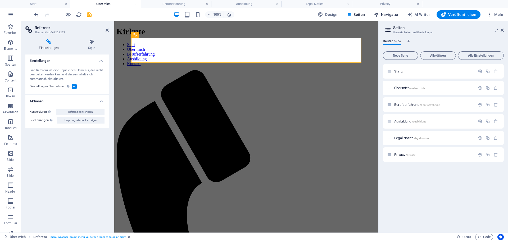
click at [388, 15] on span "Navigator" at bounding box center [386, 14] width 25 height 5
select select "10683887-de"
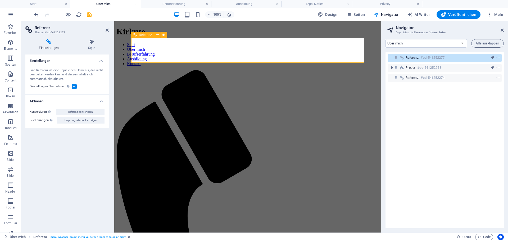
click at [343, 49] on nav "Start Über mich Berufserfahrung Ausbildung Kontakt" at bounding box center [248, 54] width 263 height 24
click at [368, 15] on button "Seiten" at bounding box center [355, 14] width 23 height 8
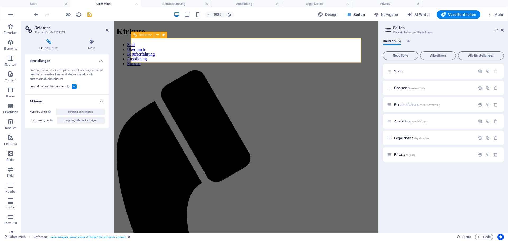
click at [346, 48] on nav "Start Über mich Berufserfahrung Ausbildung Kontakt" at bounding box center [247, 54] width 260 height 24
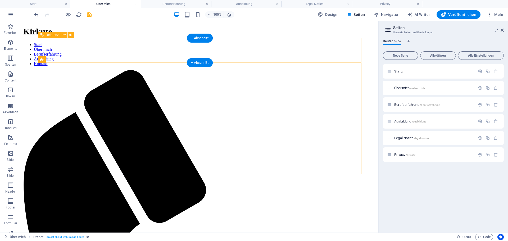
click at [195, 49] on nav "Start Über mich Berufserfahrung Ausbildung Kontakt" at bounding box center [199, 54] width 353 height 24
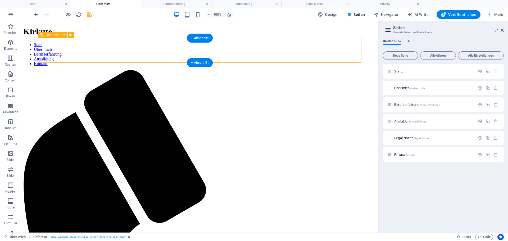
click at [195, 49] on nav "Start Über mich Berufserfahrung Ausbildung Kontakt" at bounding box center [199, 54] width 353 height 24
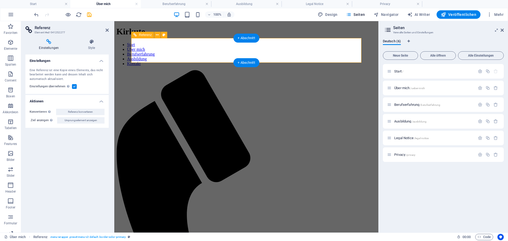
click at [196, 50] on nav "Start Über mich Berufserfahrung Ausbildung Kontakt" at bounding box center [247, 54] width 260 height 24
click at [399, 71] on span "Start /" at bounding box center [399, 71] width 9 height 4
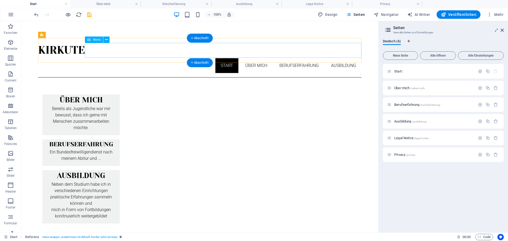
click at [223, 58] on nav "Start Über mich Berufserfahrung Ausbildung" at bounding box center [200, 65] width 324 height 15
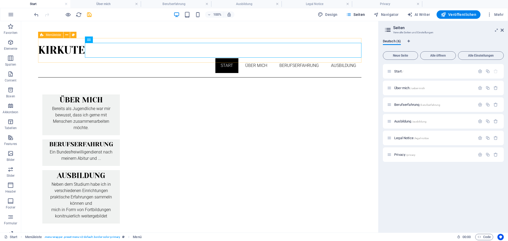
click at [44, 35] on div "Menüleiste" at bounding box center [50, 35] width 25 height 6
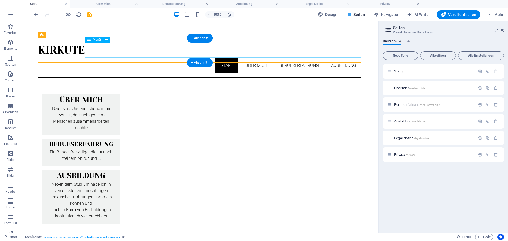
click at [260, 58] on nav "Start Über mich Berufserfahrung Ausbildung" at bounding box center [200, 65] width 324 height 15
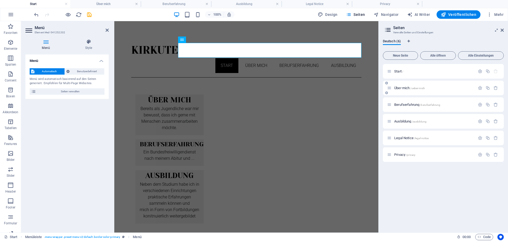
click at [398, 88] on span "Über mich /ueber-mich" at bounding box center [410, 88] width 31 height 4
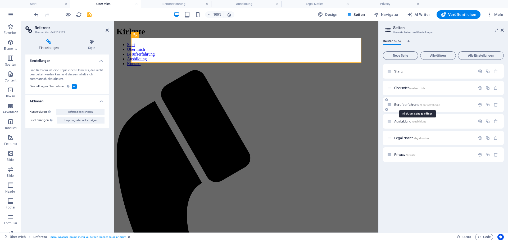
click at [410, 106] on span "Berufserfahrung /berufserfahrung" at bounding box center [418, 105] width 46 height 4
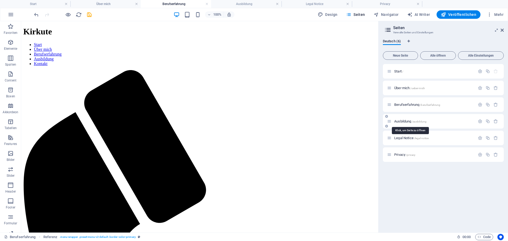
click at [406, 120] on span "Ausbildung /ausbildung" at bounding box center [411, 121] width 32 height 4
click at [407, 139] on span "Legal Notice /legal-notice" at bounding box center [412, 138] width 34 height 4
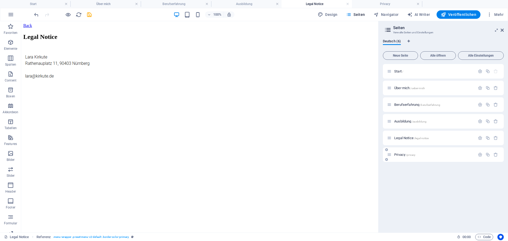
click at [401, 153] on span "Privacy /privacy" at bounding box center [405, 155] width 21 height 4
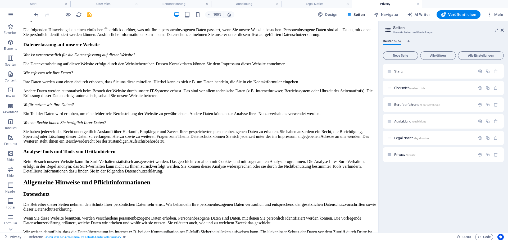
scroll to position [0, 0]
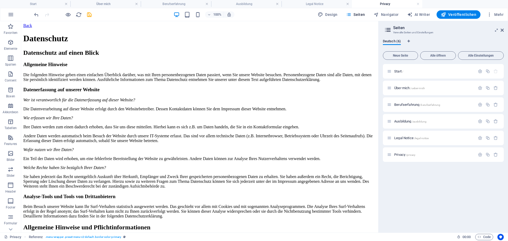
drag, startPoint x: 376, startPoint y: 127, endPoint x: 388, endPoint y: 42, distance: 85.8
drag, startPoint x: 377, startPoint y: 37, endPoint x: 378, endPoint y: 22, distance: 14.9
click at [404, 88] on span "Über mich /ueber-mich" at bounding box center [410, 88] width 31 height 4
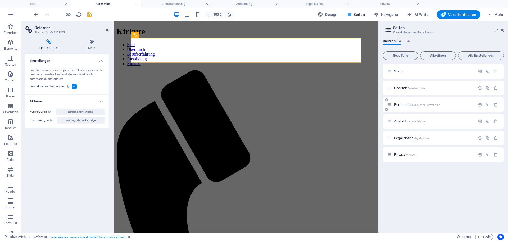
click at [404, 104] on span "Berufserfahrung /berufserfahrung" at bounding box center [418, 105] width 46 height 4
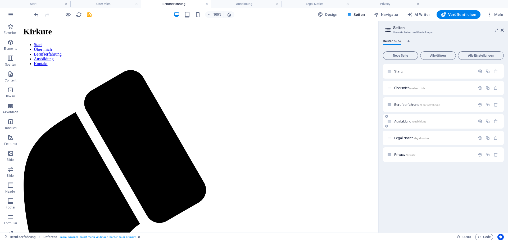
click at [404, 120] on span "Ausbildung /ausbildung" at bounding box center [411, 121] width 32 height 4
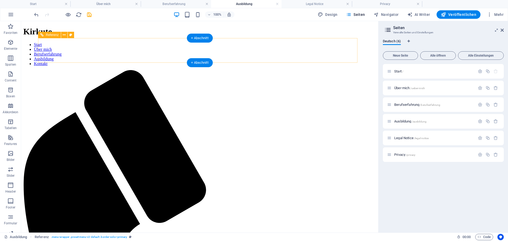
click at [178, 56] on nav "Start Über mich Berufserfahrung Ausbildung Kontakt" at bounding box center [199, 54] width 353 height 24
click at [173, 52] on nav "Start Über mich Berufserfahrung Ausbildung Kontakt" at bounding box center [199, 54] width 353 height 24
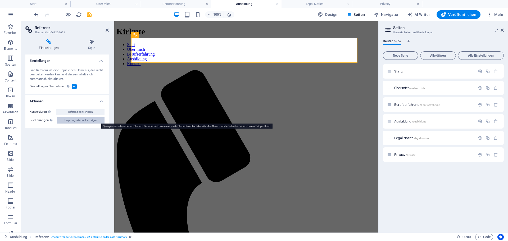
click at [79, 119] on span "Ursprungselement anzeigen" at bounding box center [81, 120] width 33 height 6
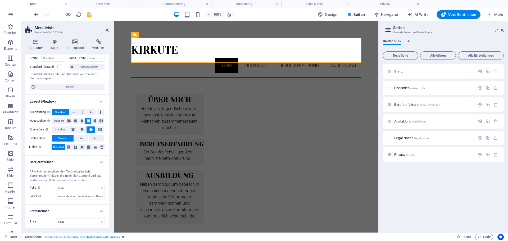
scroll to position [40, 0]
click at [90, 14] on icon "save" at bounding box center [89, 15] width 6 height 6
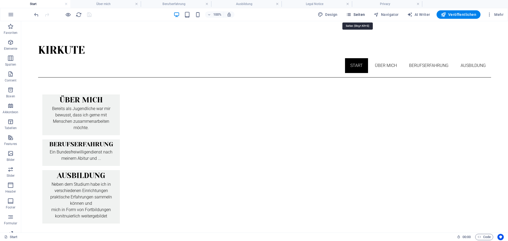
click at [352, 14] on icon "button" at bounding box center [348, 14] width 5 height 5
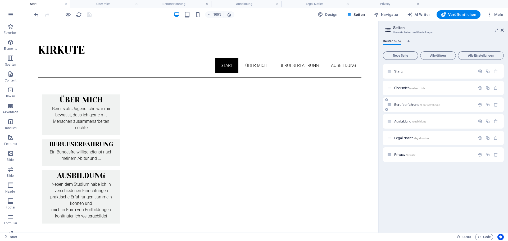
click at [404, 103] on div "Berufserfahrung /berufserfahrung" at bounding box center [431, 105] width 88 height 6
click at [405, 106] on span "Berufserfahrung /berufserfahrung" at bounding box center [418, 105] width 46 height 4
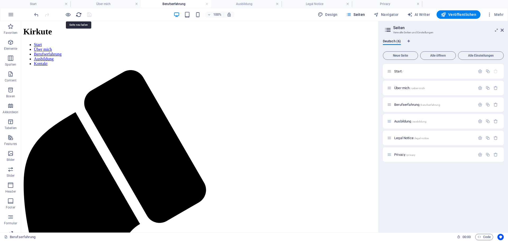
click at [77, 12] on icon "reload" at bounding box center [79, 15] width 6 height 6
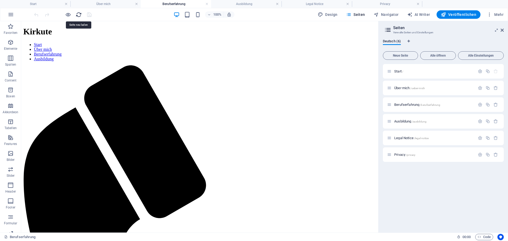
scroll to position [0, 0]
click at [458, 14] on span "Veröffentlichen" at bounding box center [458, 14] width 35 height 5
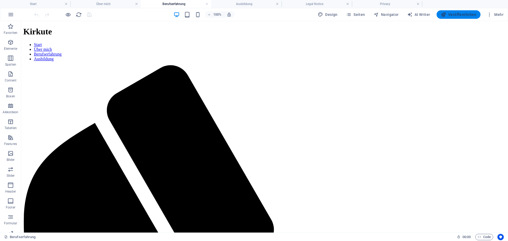
click at [470, 14] on span "Veröffentlichen" at bounding box center [458, 14] width 35 height 5
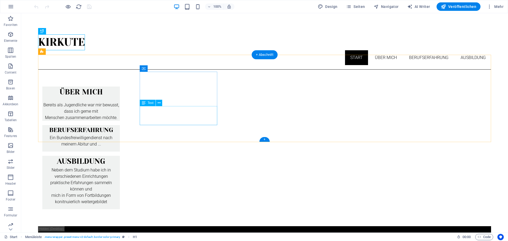
click at [120, 114] on div "Bereits als Jugendliche war mir bewusst, dass ich gerne mit Menschen zusammenar…" at bounding box center [81, 111] width 78 height 19
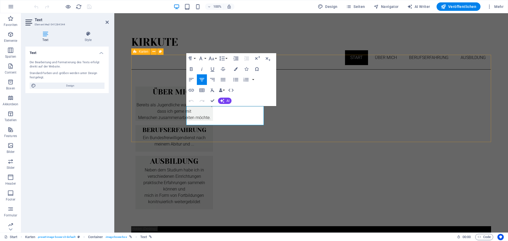
click at [167, 112] on div "ÜBER MICH Bereits als Jugendliche war mir bewusst, dass ich gerne mit Menschen …" at bounding box center [311, 148] width 360 height 157
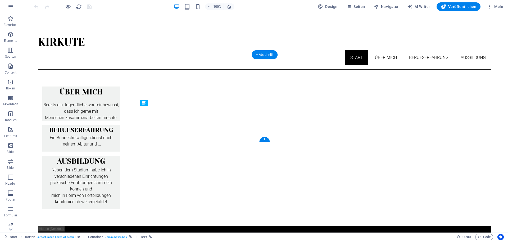
drag, startPoint x: 181, startPoint y: 113, endPoint x: 181, endPoint y: 95, distance: 18.0
click at [120, 95] on div "ÜBER MICH Bereits als Jugendliche war mir bewusst, dass ich gerne mit Menschen …" at bounding box center [81, 104] width 78 height 34
click at [120, 97] on div "ÜBER MICH Bereits als Jugendliche war mir bewusst, dass ich gerne mit Menschen …" at bounding box center [81, 104] width 78 height 34
click at [120, 115] on div "Bereits als Jugendliche war mir bewusst, dass ich gerne mit Menschen zusammenar…" at bounding box center [81, 111] width 78 height 19
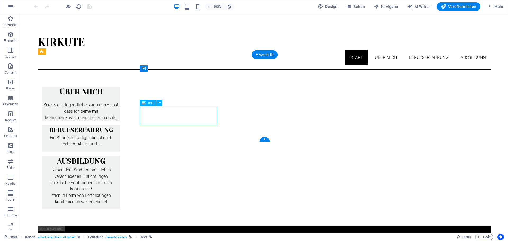
click at [120, 115] on div "Bereits als Jugendliche war mir bewusst, dass ich gerne mit Menschen zusammenar…" at bounding box center [81, 111] width 78 height 19
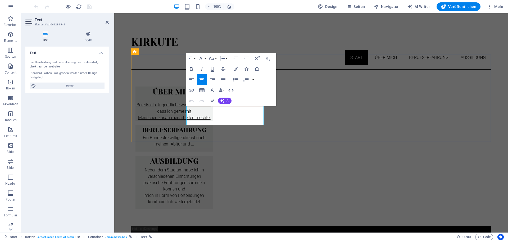
click at [204, 115] on p "Bereits als Jugendliche war mir bewusst, dass ich gerne mit" at bounding box center [175, 108] width 78 height 13
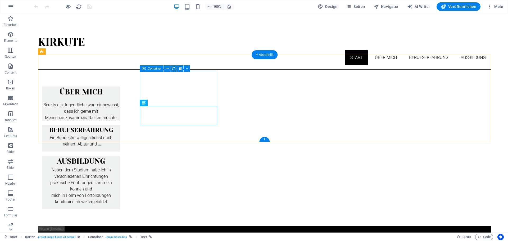
click at [120, 98] on div "ÜBER MICH Bereits als Jugendliche war mir bewusst, dass ich gerne mit Menschen …" at bounding box center [81, 104] width 78 height 34
drag, startPoint x: 124, startPoint y: 116, endPoint x: 198, endPoint y: 115, distance: 74.7
click at [120, 101] on div "ÜBER MICH Bereits als Jugendliche war mir bewusst, dass ich gerne mit Menschen …" at bounding box center [81, 104] width 78 height 34
drag, startPoint x: 198, startPoint y: 115, endPoint x: 197, endPoint y: 95, distance: 20.1
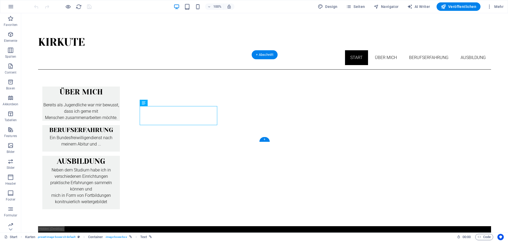
click at [120, 95] on div "ÜBER MICH Bereits als Jugendliche war mir bewusst, dass ich gerne mit Menschen …" at bounding box center [81, 104] width 78 height 34
click at [120, 92] on div "ÜBER MICH Bereits als Jugendliche war mir bewusst, dass ich gerne mit Menschen …" at bounding box center [81, 104] width 78 height 34
click at [120, 135] on div "Ein Bundesfreiwilligendienst nach meinem Abitur und ..." at bounding box center [81, 143] width 78 height 17
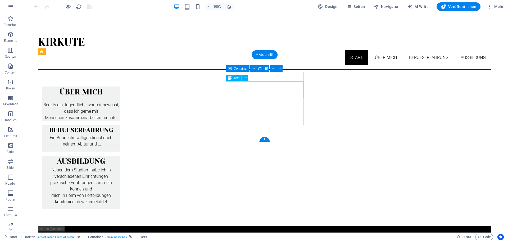
click at [120, 125] on div "Berufserfahrung Ein Bundesfreiwilligendienst nach meinem Abitur und ..." at bounding box center [81, 138] width 78 height 26
click at [120, 107] on div "Bereits als Jugendliche war mir bewusst, dass ich gerne mit Menschen zusammenar…" at bounding box center [81, 111] width 78 height 19
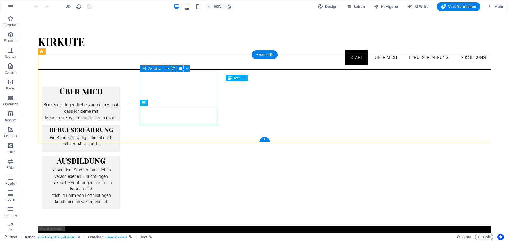
click at [120, 96] on div "ÜBER MICH Bereits als Jugendliche war mir bewusst, dass ich gerne mit Menschen …" at bounding box center [81, 104] width 78 height 34
click at [96, 93] on div "ÜBER MICH Bereits als Jugendliche war mir bewusst, dass ich gerne mit Menschen …" at bounding box center [264, 148] width 453 height 157
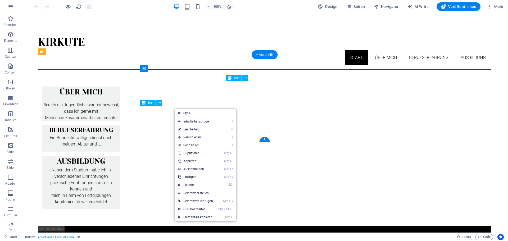
drag, startPoint x: 155, startPoint y: 115, endPoint x: 180, endPoint y: 114, distance: 24.4
click at [120, 115] on div "Bereits als Jugendliche war mir bewusst, dass ich gerne mit Menschen zusammenar…" at bounding box center [81, 111] width 78 height 19
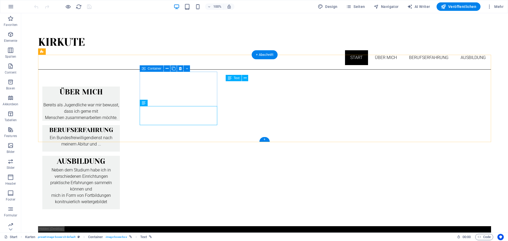
click at [120, 96] on div "ÜBER MICH Bereits als Jugendliche war mir bewusst, dass ich gerne mit Menschen …" at bounding box center [81, 104] width 78 height 34
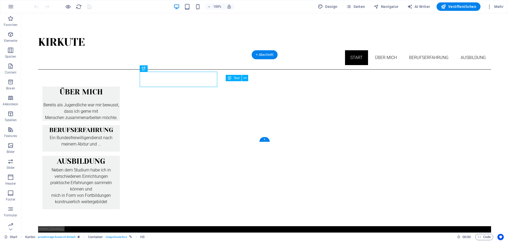
drag, startPoint x: 173, startPoint y: 80, endPoint x: 174, endPoint y: 98, distance: 18.6
click at [120, 99] on div "ÜBER MICH Bereits als Jugendliche war mir bewusst, dass ich gerne mit Menschen …" at bounding box center [81, 104] width 78 height 34
click at [120, 94] on div "ÜBER MICH Bereits als Jugendliche war mir bewusst, dass ich gerne mit Menschen …" at bounding box center [81, 104] width 78 height 34
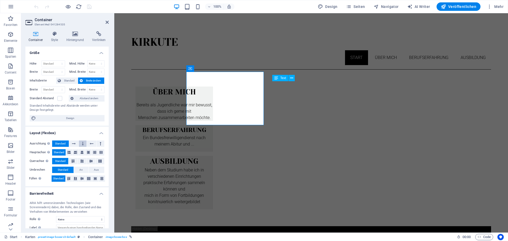
click at [81, 144] on button at bounding box center [83, 144] width 8 height 6
click at [91, 144] on icon at bounding box center [92, 144] width 4 height 6
click at [96, 142] on button at bounding box center [92, 144] width 10 height 6
click at [100, 144] on icon at bounding box center [101, 144] width 2 height 6
click at [91, 144] on icon at bounding box center [92, 144] width 4 height 6
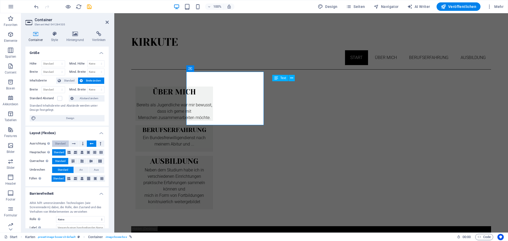
click at [60, 144] on span "Standard" at bounding box center [60, 144] width 11 height 6
click at [82, 153] on icon at bounding box center [82, 152] width 3 height 6
click at [74, 163] on icon at bounding box center [73, 161] width 6 height 3
click at [64, 153] on span "Standard" at bounding box center [59, 152] width 11 height 6
click at [62, 161] on span "Standard" at bounding box center [60, 161] width 11 height 6
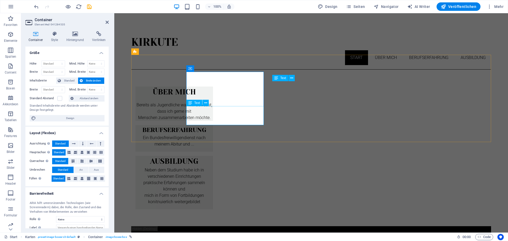
click at [213, 118] on div "Bereits als Jugendliche war mir bewusst, dass ich gerne mit Menschen zusammenar…" at bounding box center [175, 111] width 78 height 19
click at [213, 117] on div "Bereits als Jugendliche war mir bewusst, dass ich gerne mit Menschen zusammenar…" at bounding box center [175, 111] width 78 height 19
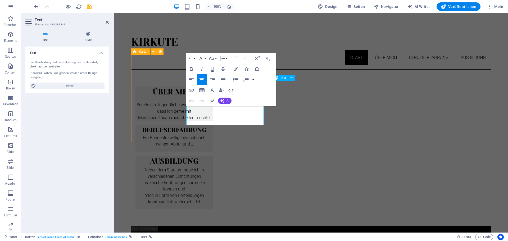
click at [157, 114] on div "ÜBER MICH Bereits als Jugendliche war mir bewusst, dass ich gerne mit Menschen …" at bounding box center [311, 148] width 360 height 157
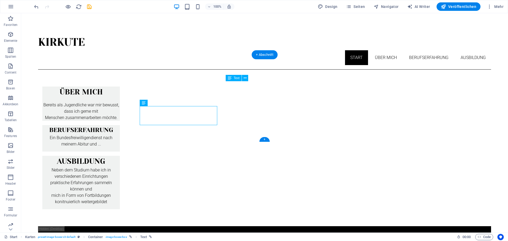
drag, startPoint x: 186, startPoint y: 115, endPoint x: 185, endPoint y: 94, distance: 20.7
click at [120, 94] on div "ÜBER MICH Bereits als Jugendliche war mir bewusst, dass ich gerne mit Menschen …" at bounding box center [81, 104] width 78 height 34
click at [120, 99] on div "ÜBER MICH Bereits als Jugendliche war mir bewusst, dass ich gerne mit Menschen …" at bounding box center [81, 104] width 78 height 34
click at [120, 98] on div "ÜBER MICH Bereits als Jugendliche war mir bewusst, dass ich gerne mit Menschen …" at bounding box center [81, 104] width 78 height 34
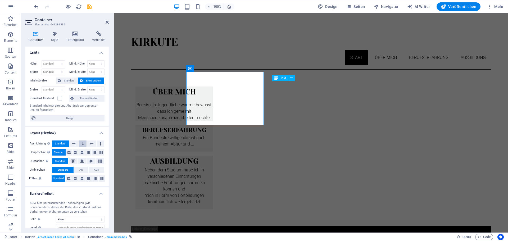
drag, startPoint x: -41, startPoint y: 127, endPoint x: 80, endPoint y: 145, distance: 122.1
click at [80, 145] on button at bounding box center [83, 144] width 8 height 6
click at [73, 144] on icon at bounding box center [74, 144] width 4 height 6
click at [90, 142] on icon at bounding box center [92, 144] width 4 height 6
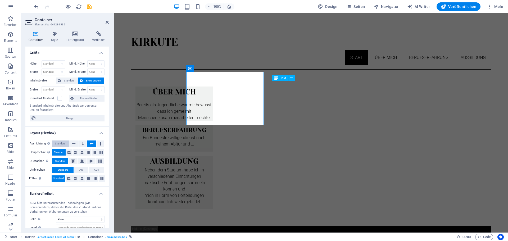
click at [60, 142] on span "Standard" at bounding box center [60, 144] width 11 height 6
click at [68, 181] on icon at bounding box center [68, 179] width 3 height 6
click at [75, 178] on icon at bounding box center [75, 179] width 3 height 6
click at [81, 179] on icon at bounding box center [82, 179] width 3 height 6
click at [90, 179] on icon at bounding box center [88, 179] width 3 height 6
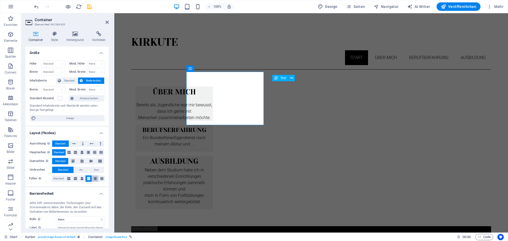
click at [97, 179] on button at bounding box center [95, 179] width 6 height 6
click at [101, 179] on icon at bounding box center [101, 179] width 3 height 6
click at [59, 178] on span "Standard" at bounding box center [58, 179] width 11 height 6
click at [209, 114] on div "Bereits als Jugendliche war mir bewusst, dass ich gerne mit Menschen zusammenar…" at bounding box center [175, 111] width 78 height 19
click at [213, 87] on div "ÜBER MICH" at bounding box center [175, 94] width 78 height 15
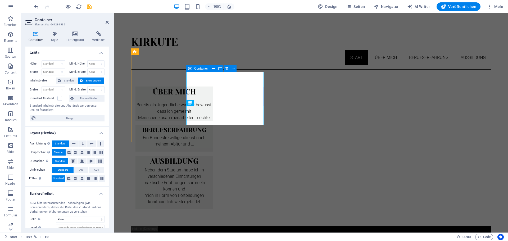
click at [211, 98] on div "ÜBER MICH Bereits als Jugendliche war mir bewusst, dass ich gerne mit Menschen …" at bounding box center [175, 104] width 78 height 34
click at [206, 87] on div "ÜBER MICH" at bounding box center [175, 94] width 78 height 15
click at [202, 96] on div "ÜBER MICH Bereits als Jugendliche war mir bewusst, dass ich gerne mit Menschen …" at bounding box center [175, 104] width 78 height 34
click at [213, 94] on div "ÜBER MICH Bereits als Jugendliche war mir bewusst, dass ich gerne mit Menschen …" at bounding box center [175, 104] width 78 height 34
click at [203, 87] on div "ÜBER MICH" at bounding box center [175, 94] width 78 height 15
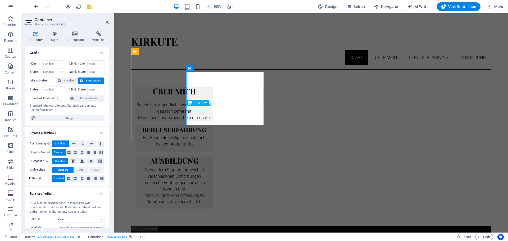
click at [205, 113] on div "Bereits als Jugendliche war mir bewusst, dass ich gerne mit Menschen zusammenar…" at bounding box center [175, 111] width 78 height 19
click at [104, 180] on button at bounding box center [102, 179] width 6 height 6
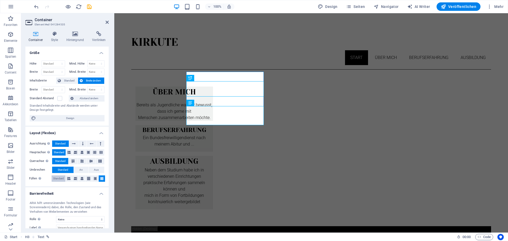
click at [60, 179] on span "Standard" at bounding box center [58, 179] width 11 height 6
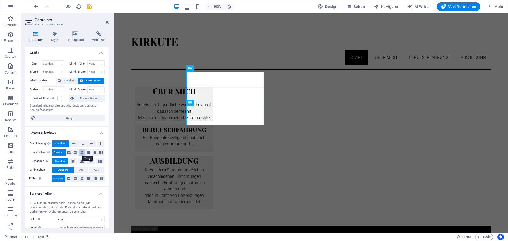
click at [81, 152] on icon at bounding box center [82, 152] width 3 height 6
click at [57, 153] on span "Standard" at bounding box center [59, 152] width 11 height 6
click at [90, 162] on icon at bounding box center [91, 161] width 6 height 3
click at [61, 162] on span "Standard" at bounding box center [60, 161] width 11 height 6
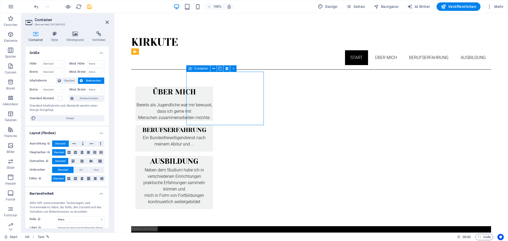
click at [213, 97] on div "ÜBER MICH Bereits als Jugendliche war mir bewusst, dass ich gerne mit Menschen …" at bounding box center [175, 104] width 78 height 34
click at [137, 53] on div "Karten" at bounding box center [140, 51] width 19 height 6
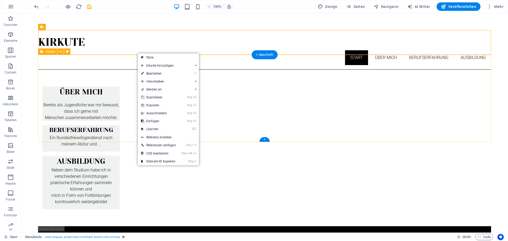
click at [63, 70] on div "ÜBER MICH Bereits als Jugendliche war mir bewusst, dass ich gerne mit Menschen …" at bounding box center [264, 148] width 453 height 157
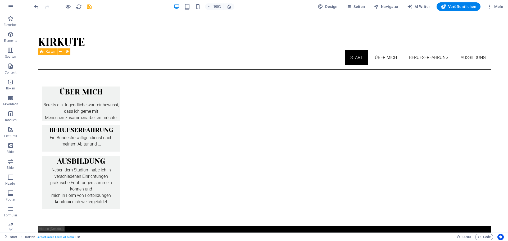
click at [48, 53] on div "Karten" at bounding box center [47, 51] width 19 height 6
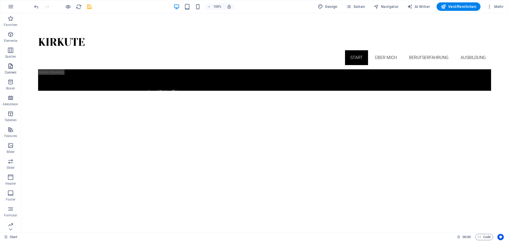
click at [9, 64] on icon "button" at bounding box center [10, 66] width 6 height 6
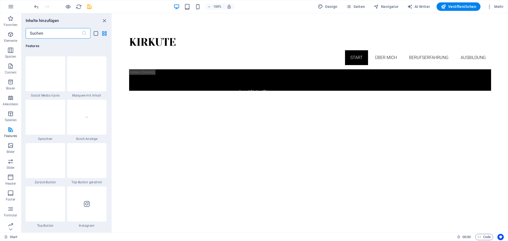
scroll to position [2306, 0]
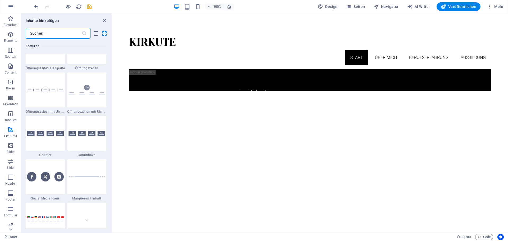
drag, startPoint x: 111, startPoint y: 90, endPoint x: 12, endPoint y: 113, distance: 101.9
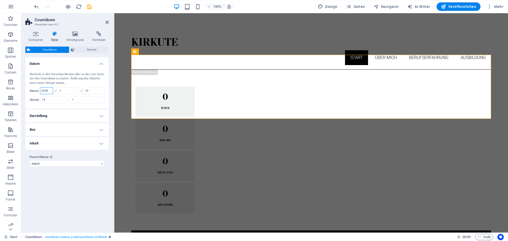
click at [52, 91] on input "2028" at bounding box center [46, 91] width 13 height 6
click at [91, 201] on div "Varianten Standard Datum Wechsle in den Vorschau-Modus oder zu der Live Seite, …" at bounding box center [66, 142] width 83 height 171
click at [139, 52] on div "Countdown" at bounding box center [144, 51] width 26 height 6
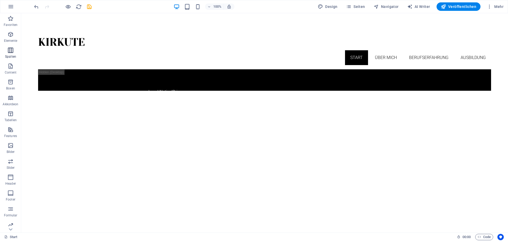
click at [11, 53] on span "Spalten" at bounding box center [10, 53] width 21 height 13
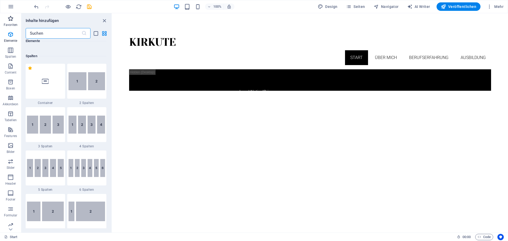
scroll to position [262, 0]
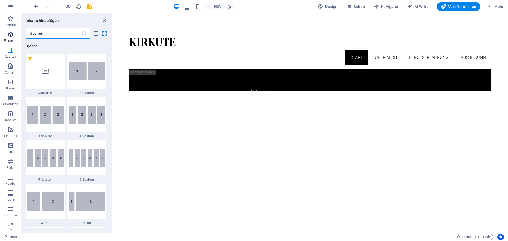
click at [9, 39] on p "Elemente" at bounding box center [11, 41] width 14 height 4
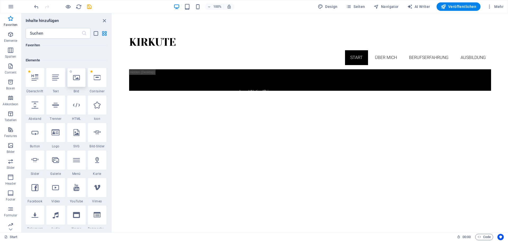
scroll to position [0, 0]
